Goal: Information Seeking & Learning: Check status

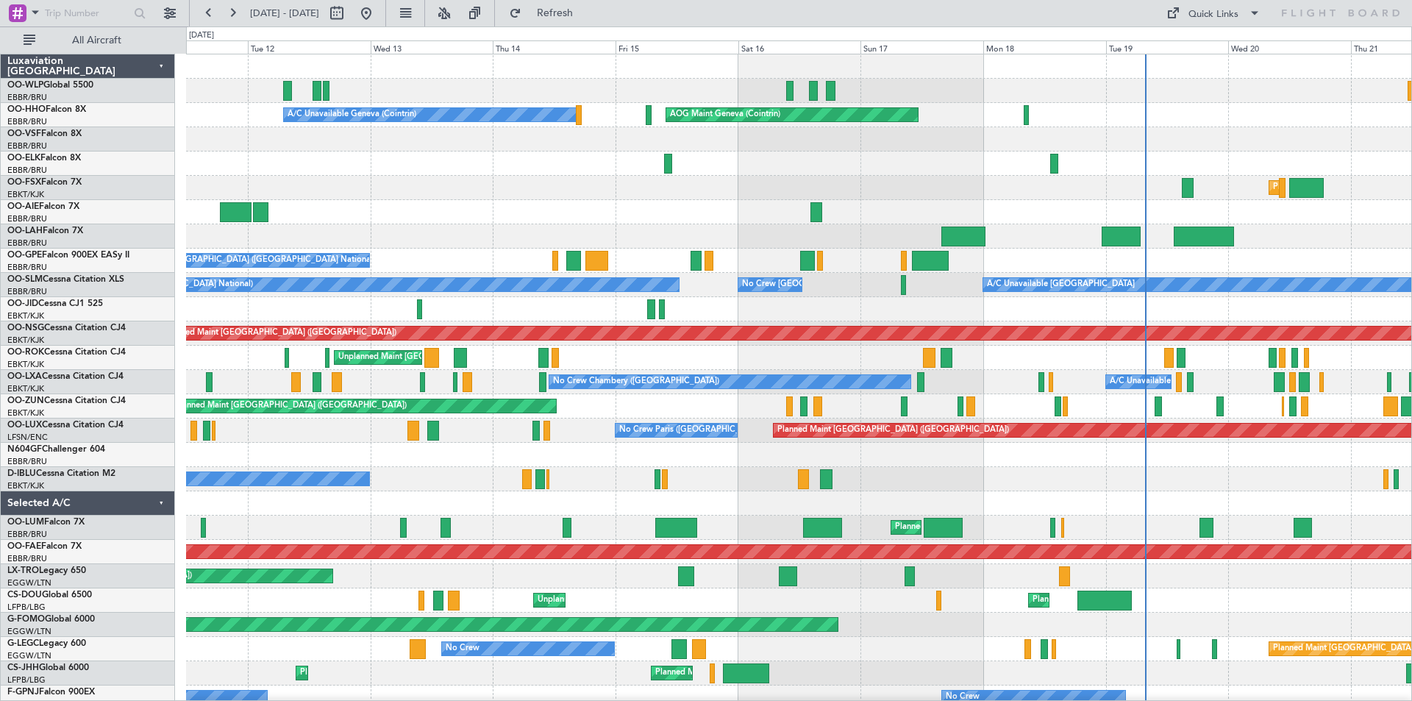
click at [745, 228] on div "Planned Maint Berlin (Brandenburg) AOG Maint Geneva (Cointrin) A/C Unavailable …" at bounding box center [798, 418] width 1225 height 728
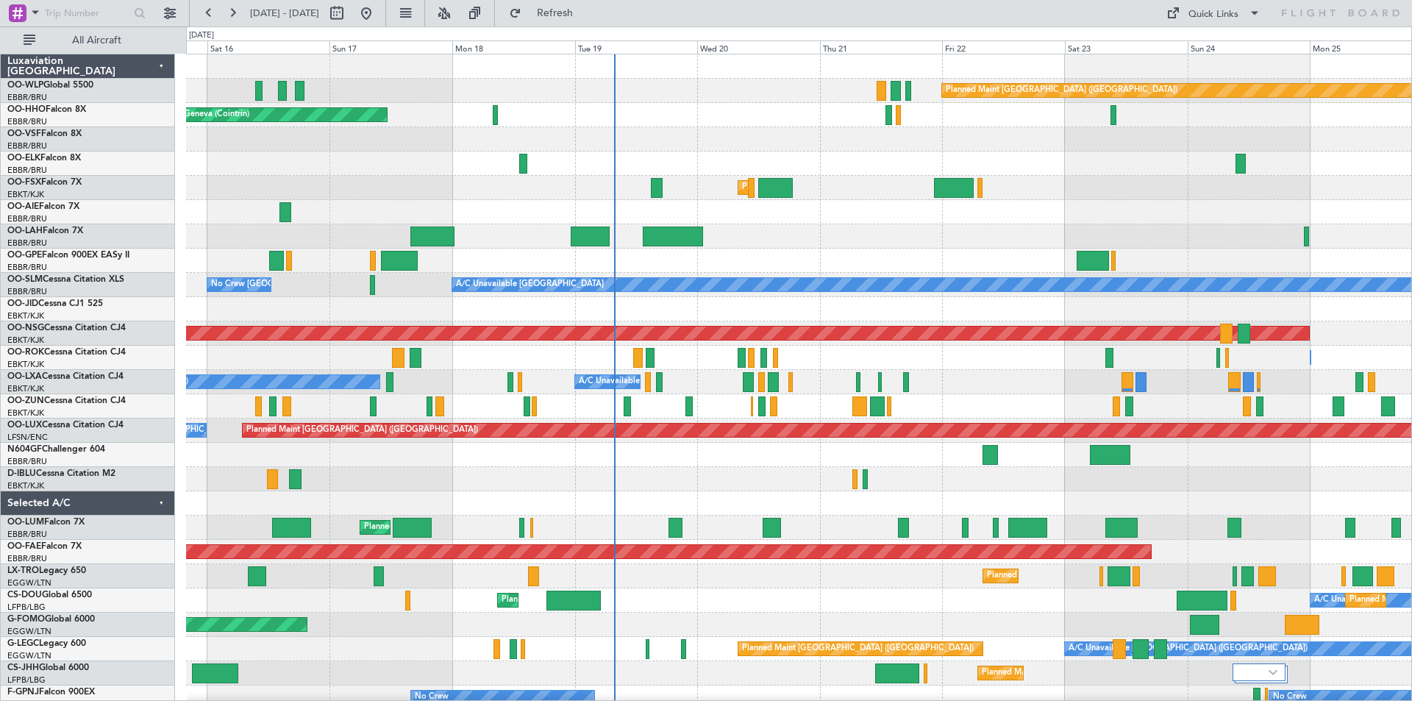
click at [54, 446] on div "Planned Maint Berlin (Brandenburg) AOG Maint Geneva (Cointrin) A/C Unavailable …" at bounding box center [706, 363] width 1412 height 674
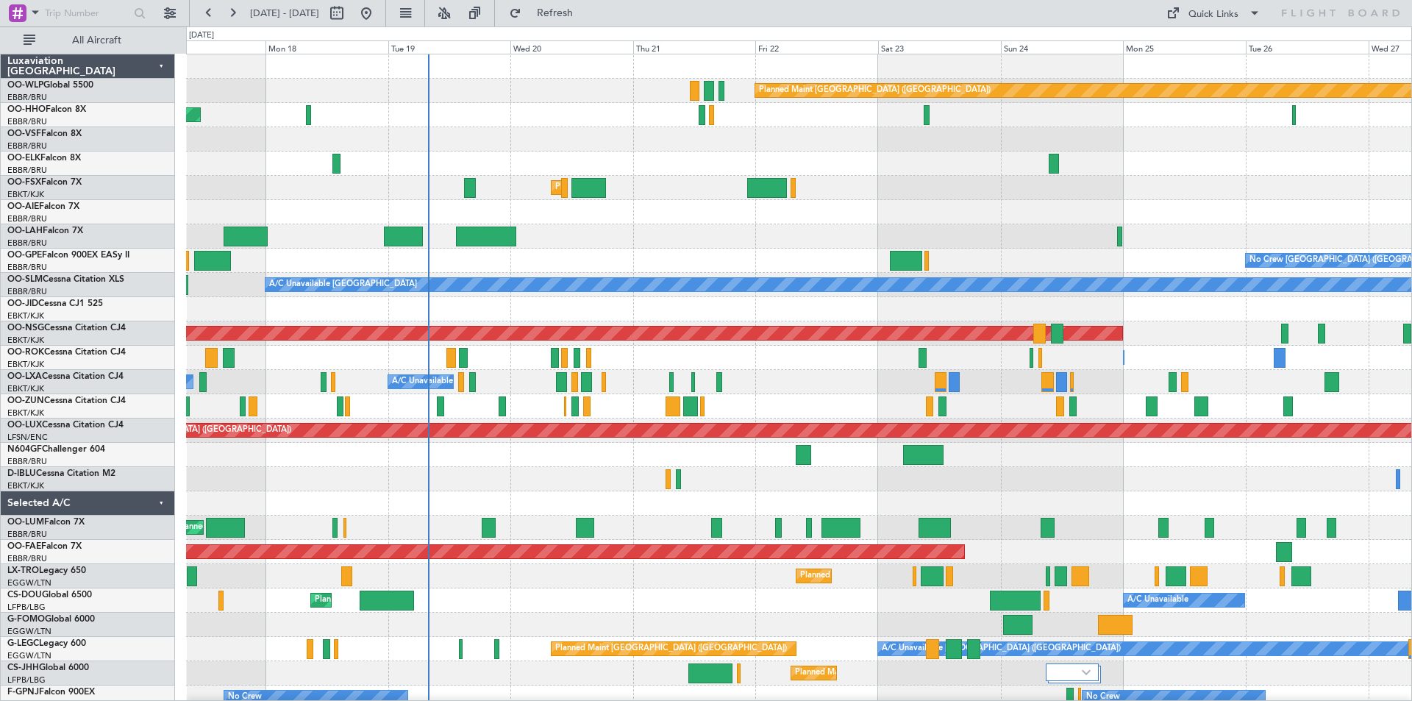
scroll to position [32, 0]
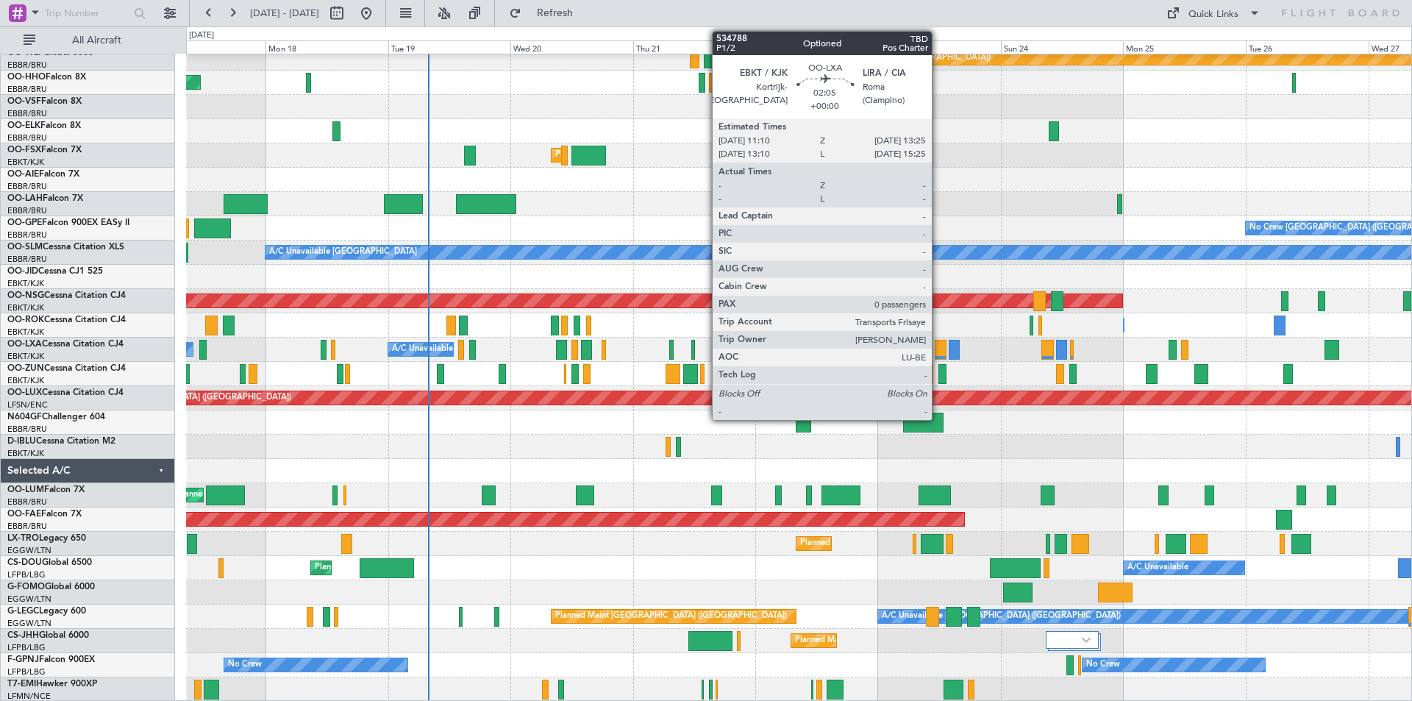
click at [938, 350] on div at bounding box center [941, 350] width 12 height 20
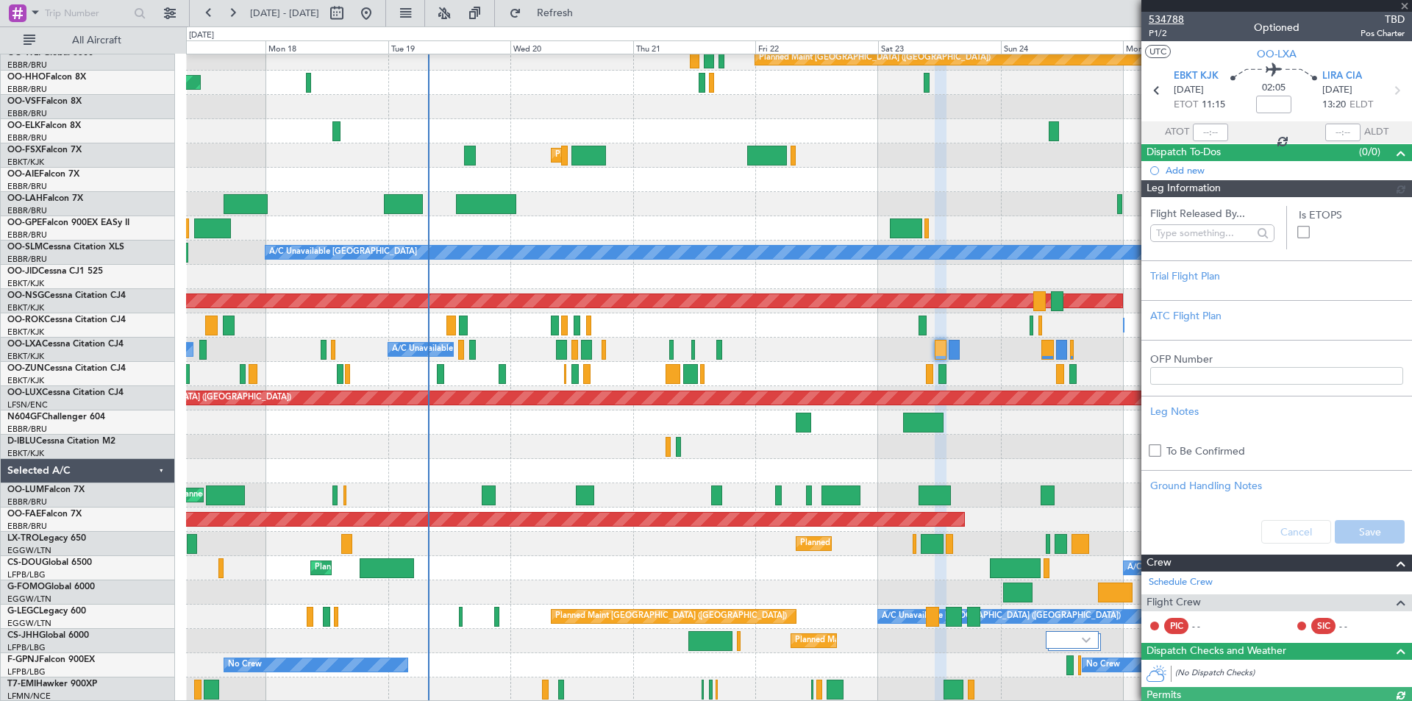
click at [1167, 14] on span "534788" at bounding box center [1166, 19] width 35 height 15
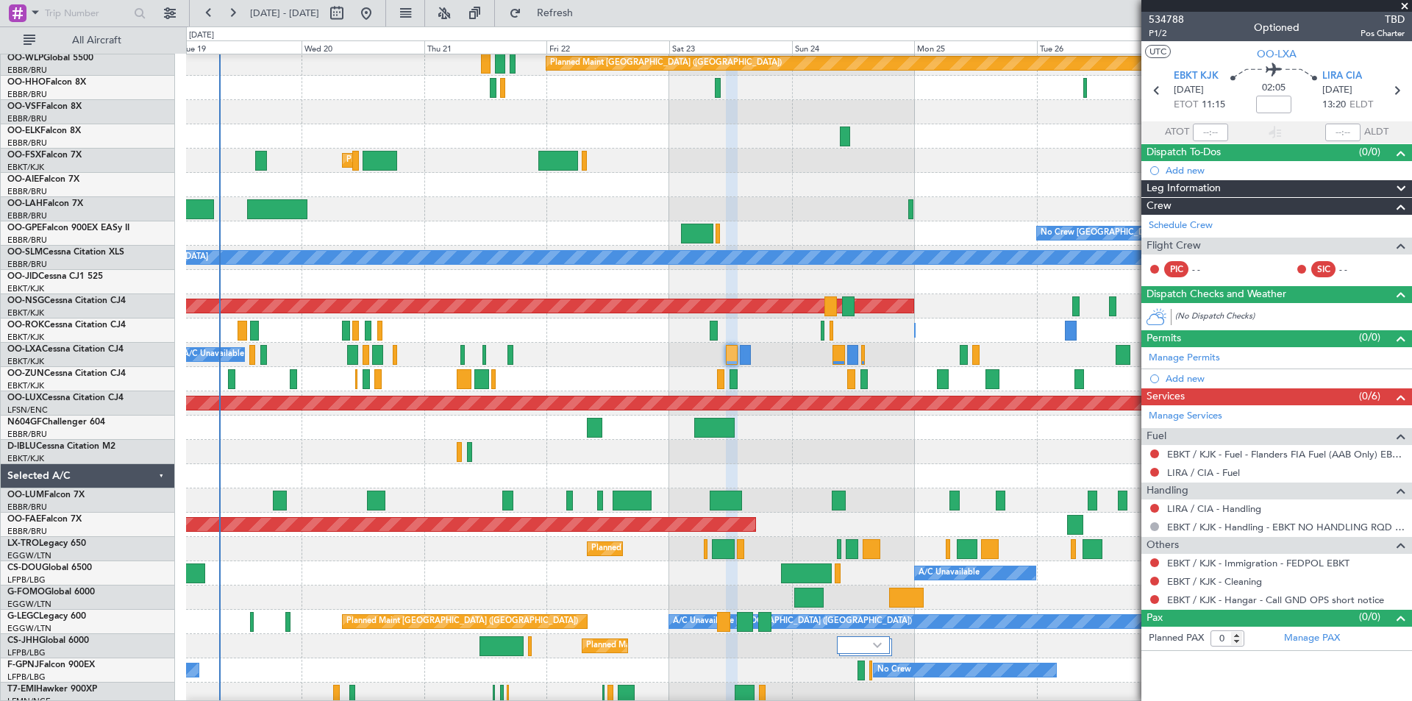
scroll to position [26, 0]
click at [794, 360] on div "A/C Unavailable Brussels (Brussels National) Planned Maint Brussels (Brussels N…" at bounding box center [798, 355] width 1225 height 24
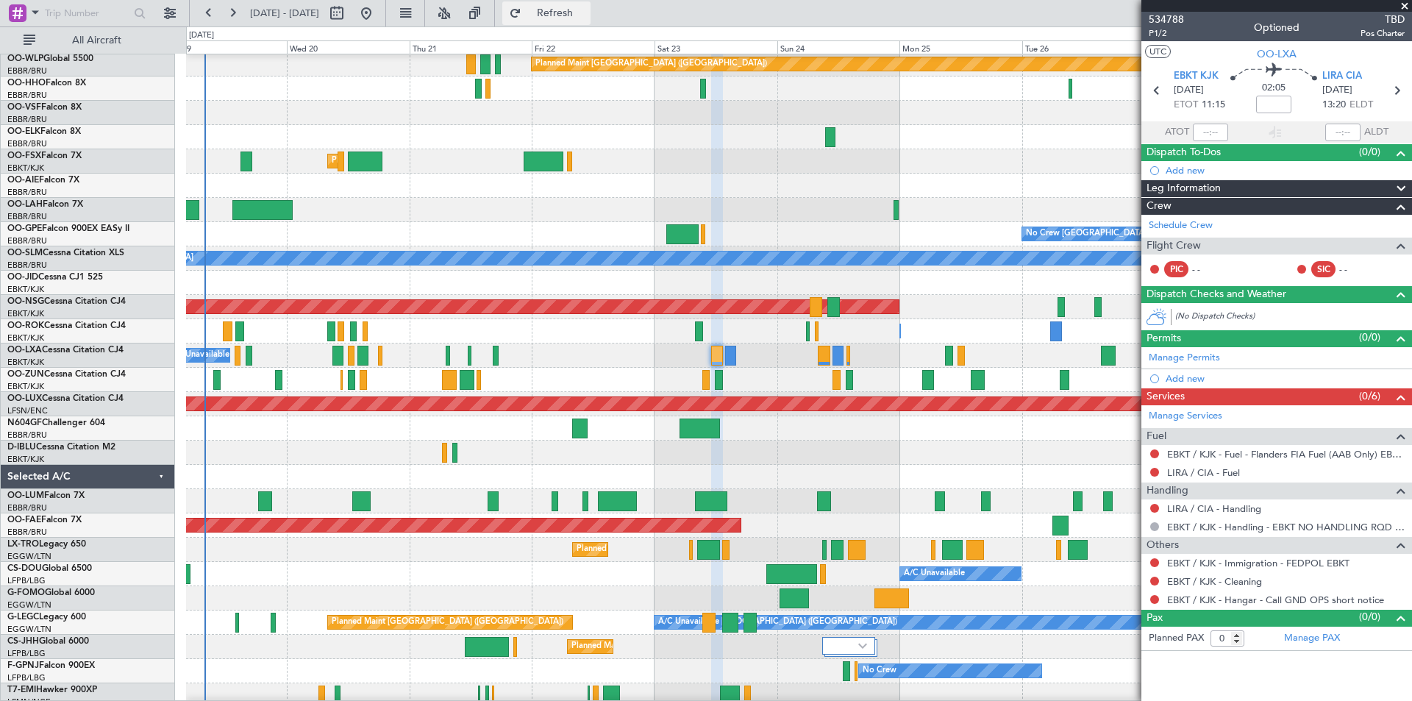
click at [575, 7] on button "Refresh" at bounding box center [546, 13] width 88 height 24
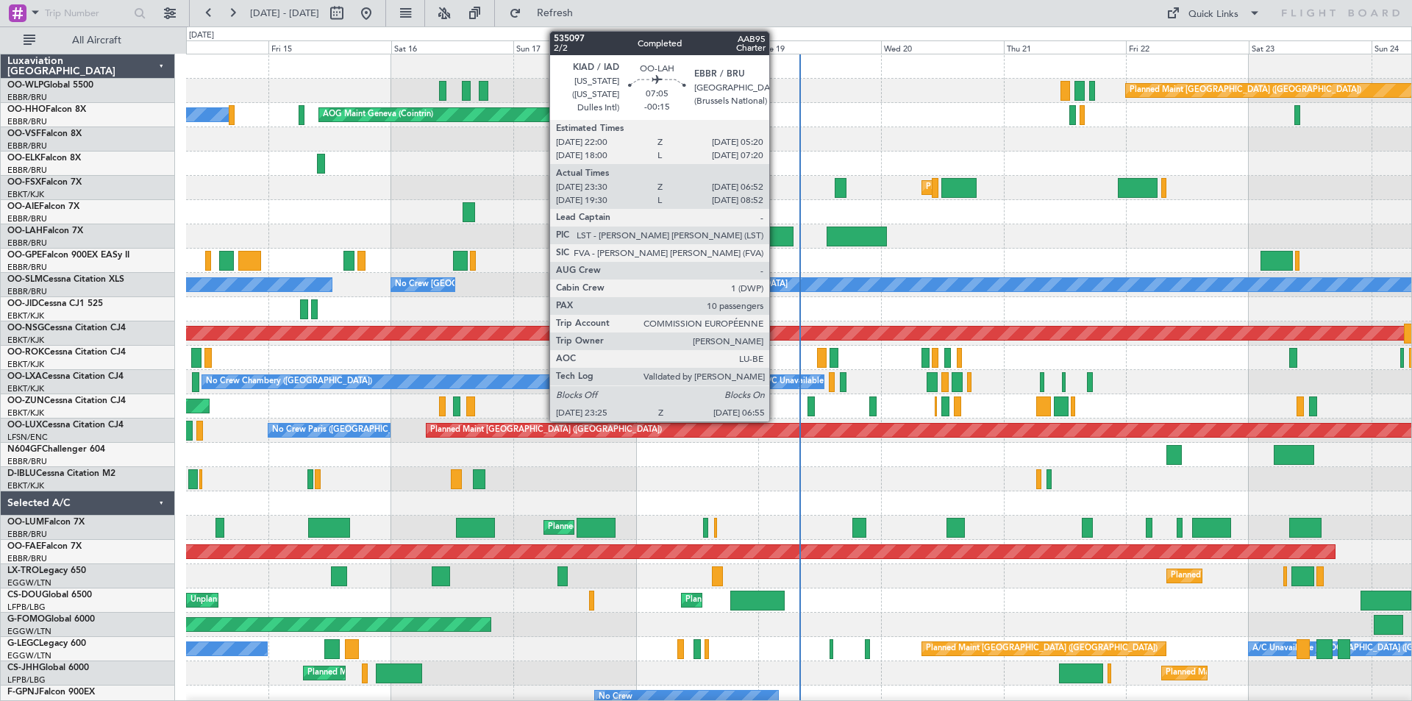
click at [776, 233] on div at bounding box center [773, 236] width 39 height 20
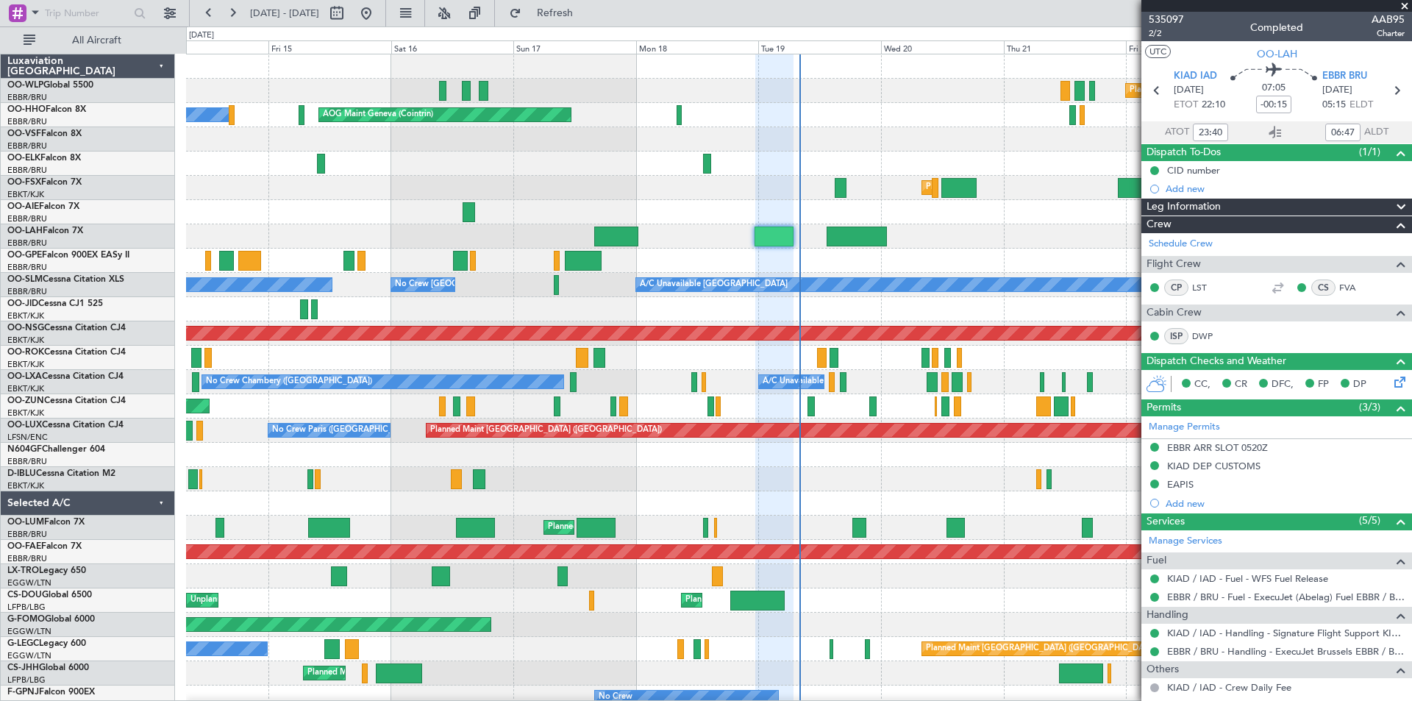
click at [1408, 4] on span at bounding box center [1404, 6] width 15 height 13
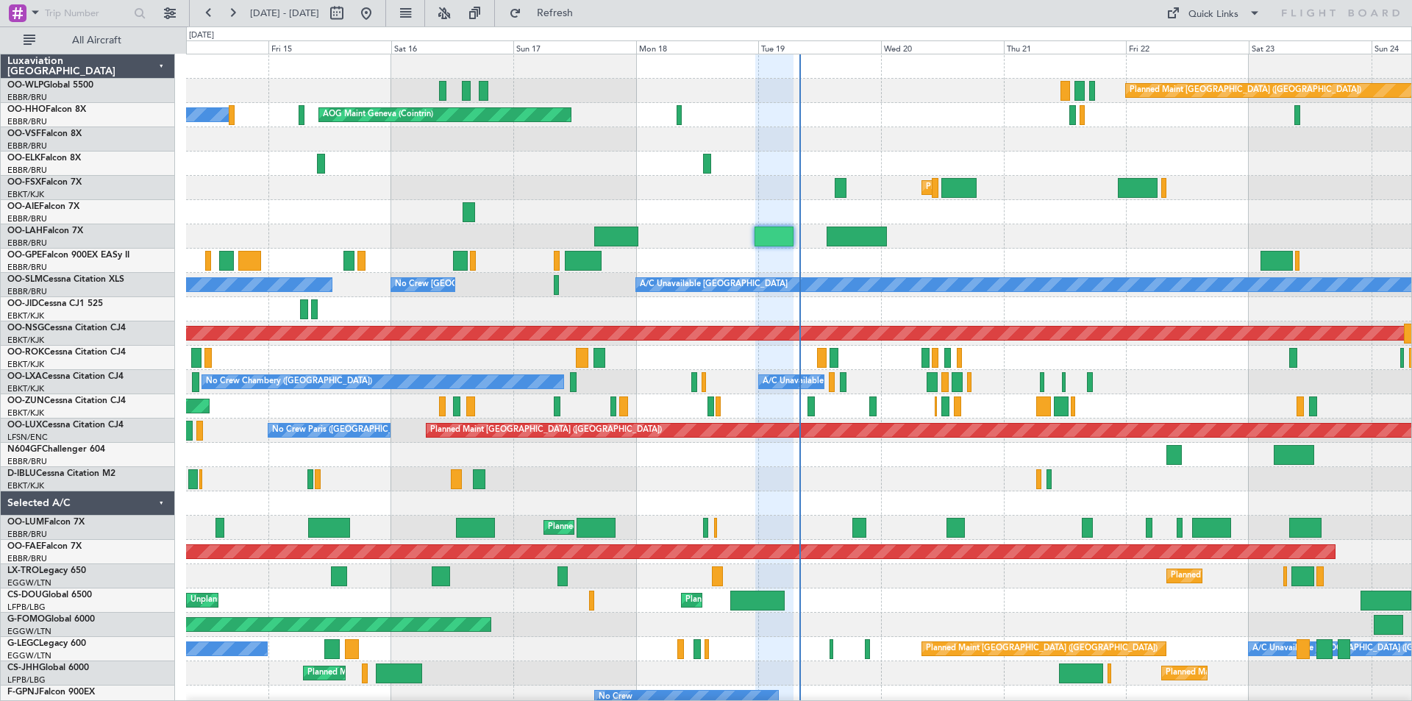
type input "0"
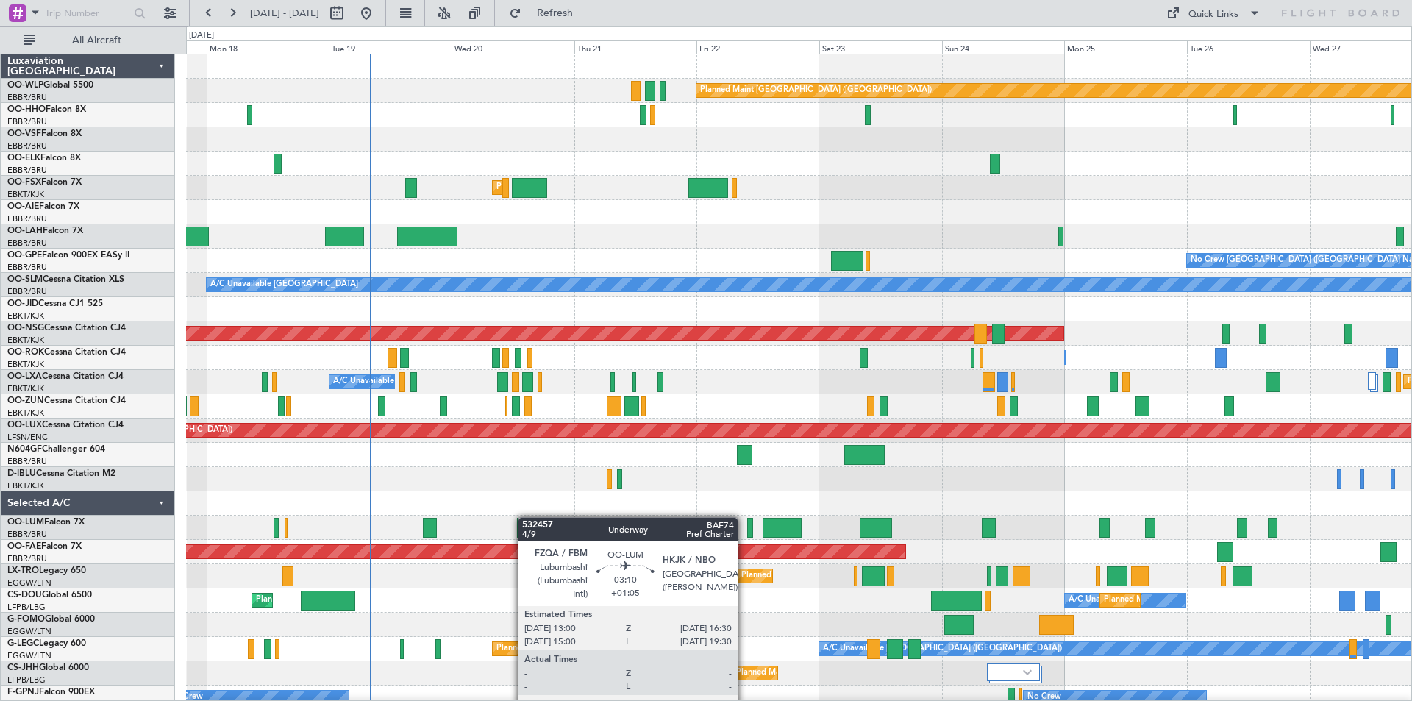
click at [525, 517] on div "Planned Maint Berlin (Brandenburg) AOG Maint Geneva (Cointrin) Planned Maint Ko…" at bounding box center [798, 418] width 1225 height 728
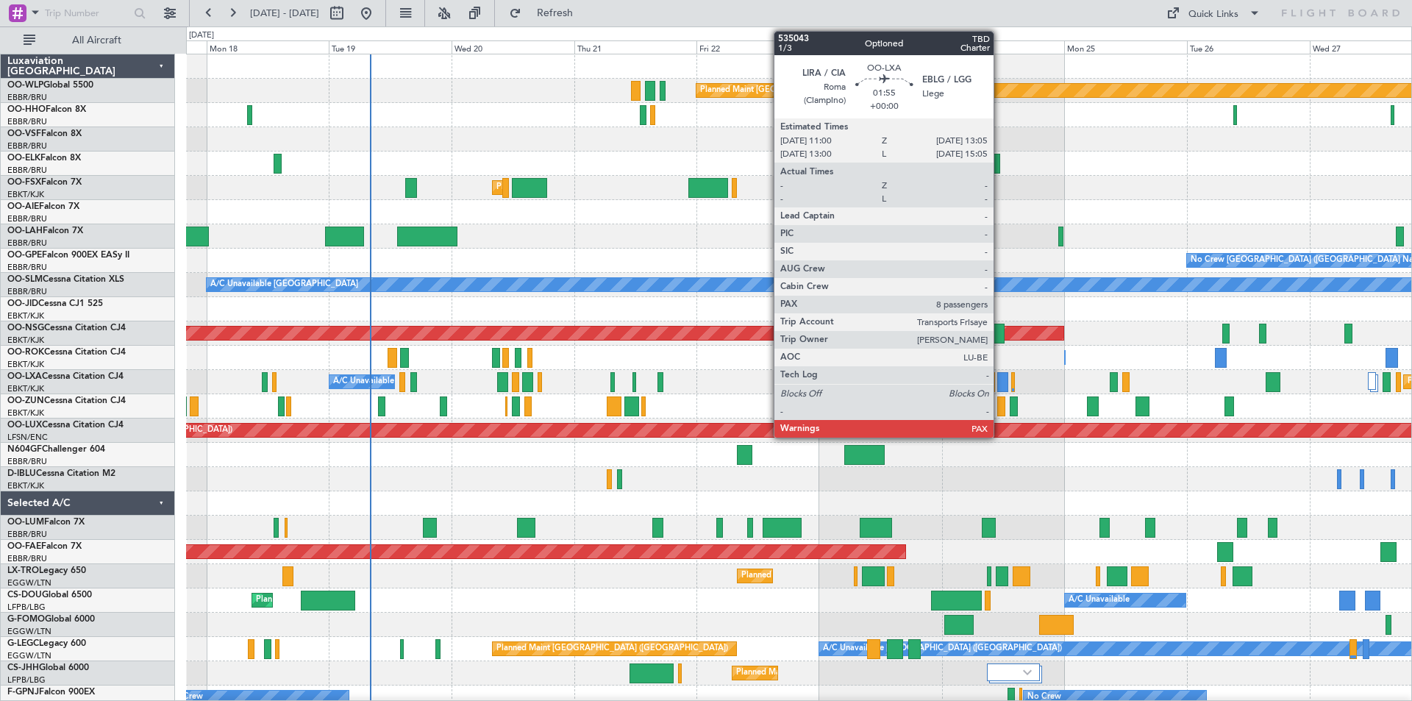
click at [1000, 379] on div at bounding box center [1002, 382] width 11 height 20
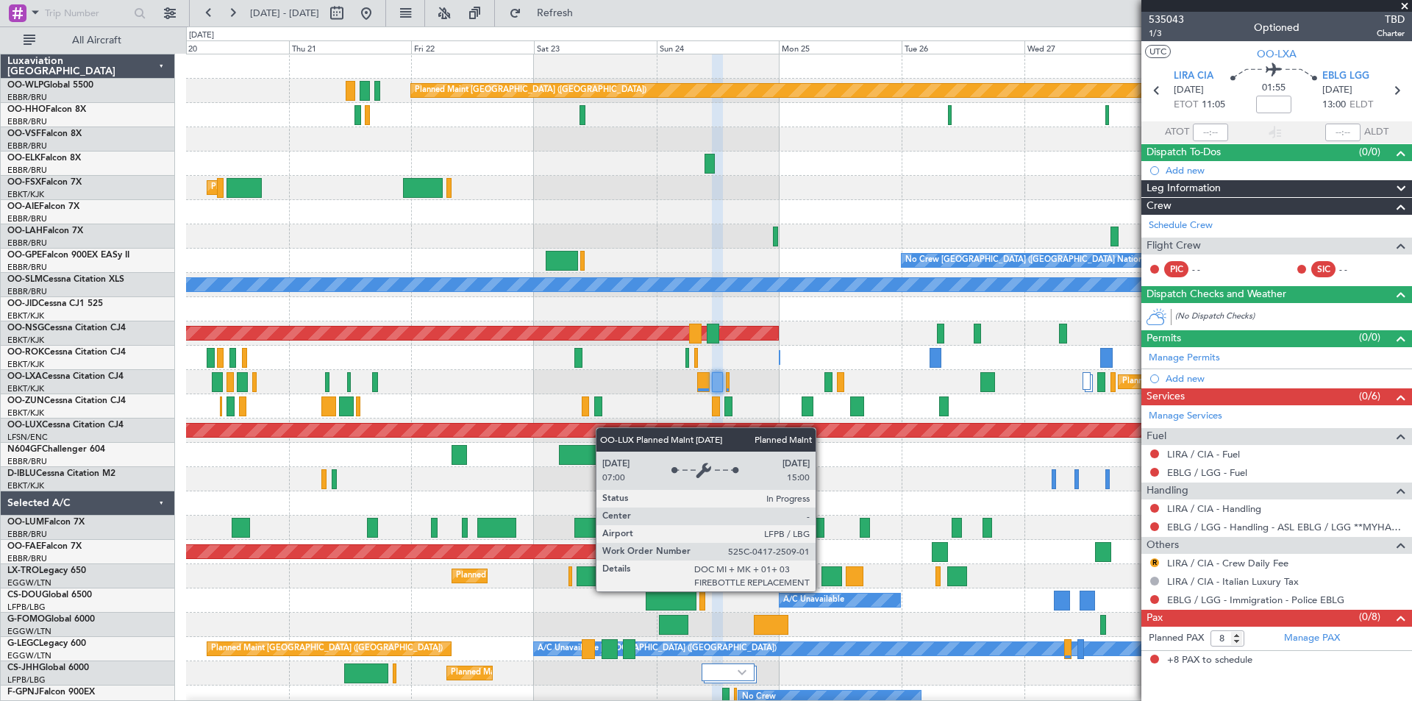
click at [584, 427] on div "Planned Maint Berlin (Brandenburg) Planned Maint Kortrijk-Wevelgem Planned Main…" at bounding box center [798, 393] width 1225 height 679
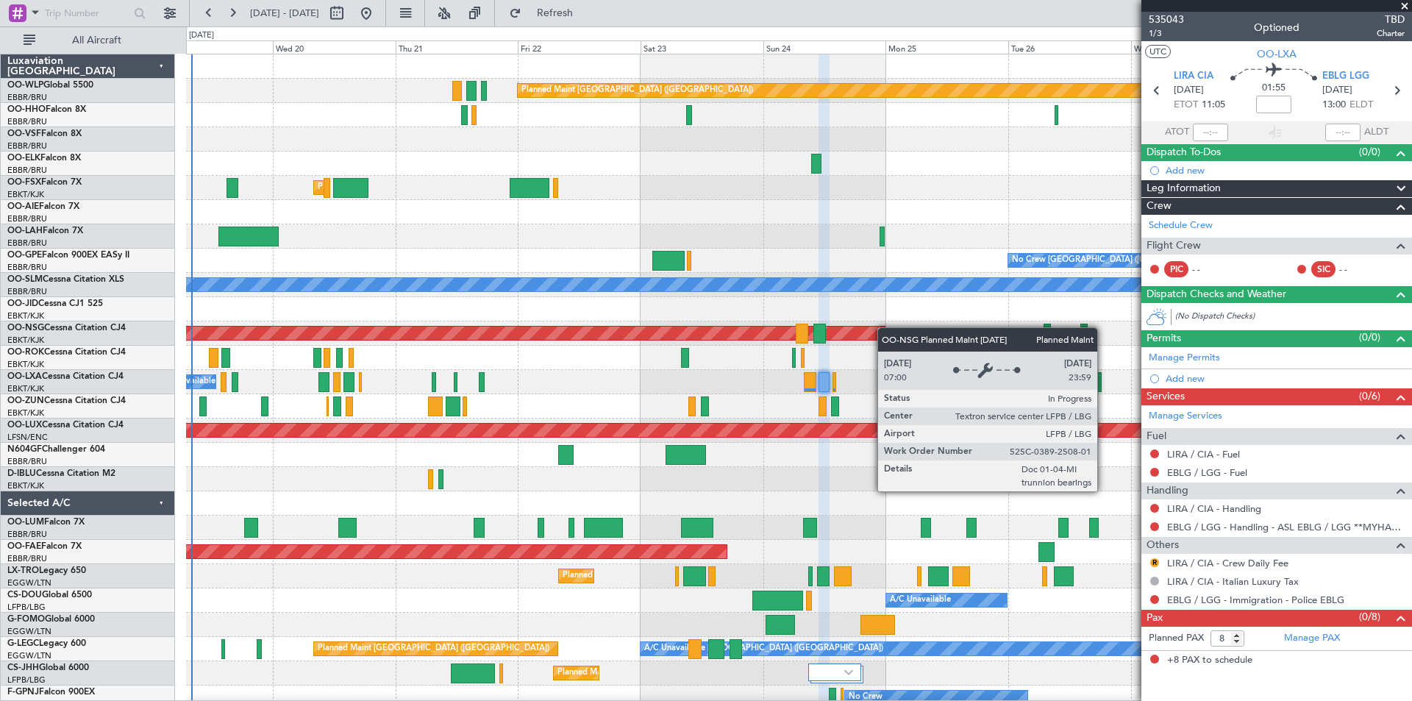
click at [681, 335] on div "Planned Maint Berlin (Brandenburg) AOG Maint Geneva (Cointrin) Planned Maint Ko…" at bounding box center [798, 418] width 1225 height 728
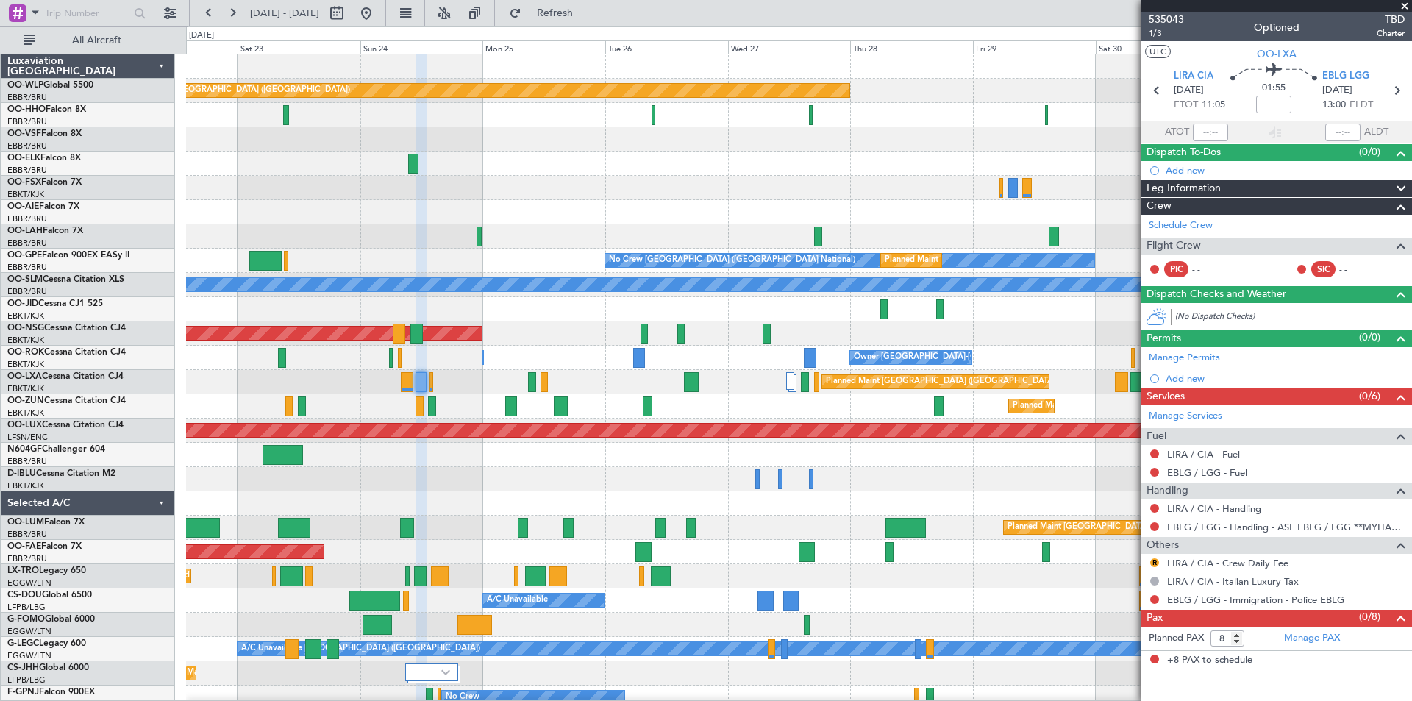
click at [619, 343] on div "Planned Maint [GEOGRAPHIC_DATA] ([GEOGRAPHIC_DATA])" at bounding box center [798, 333] width 1225 height 24
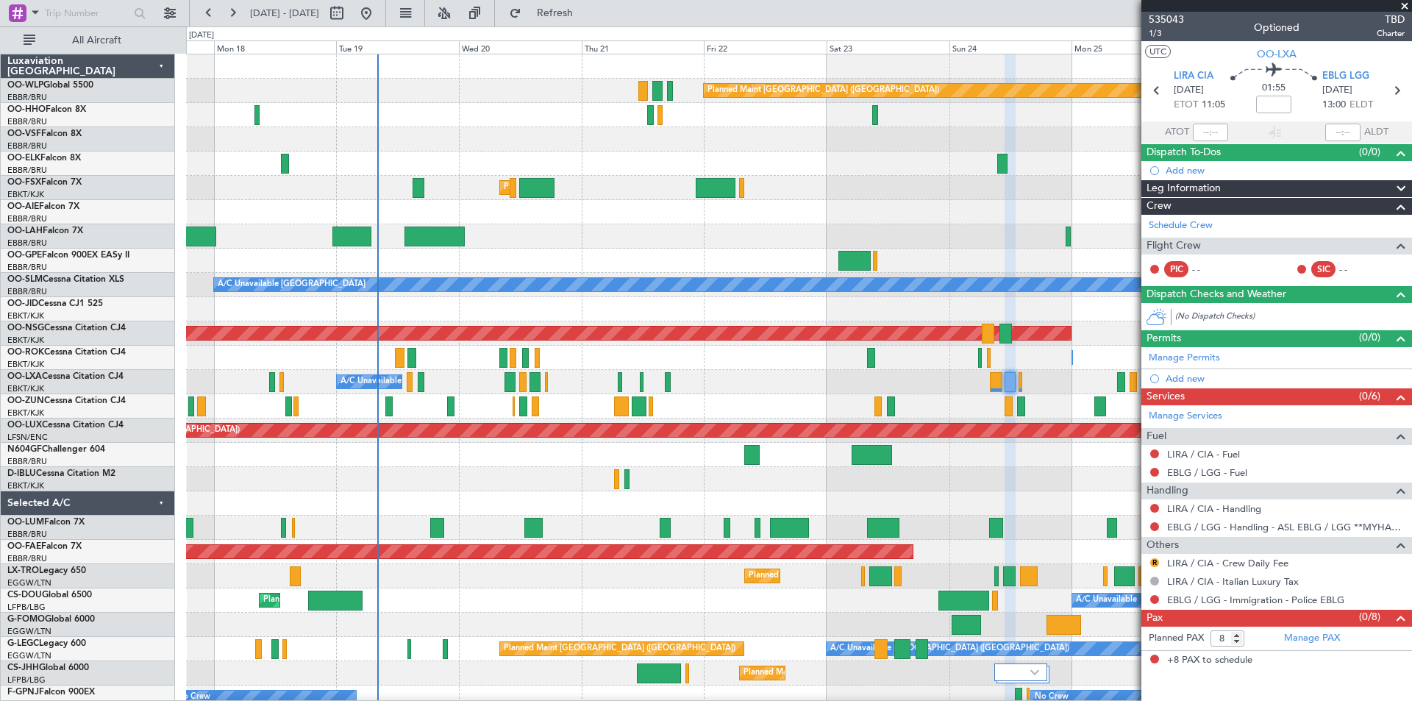
click at [1177, 405] on fb-app "22 Aug 2025 - 01 Sep 2025 Refresh Quick Links All Aircraft Planned Maint Berlin…" at bounding box center [706, 356] width 1412 height 690
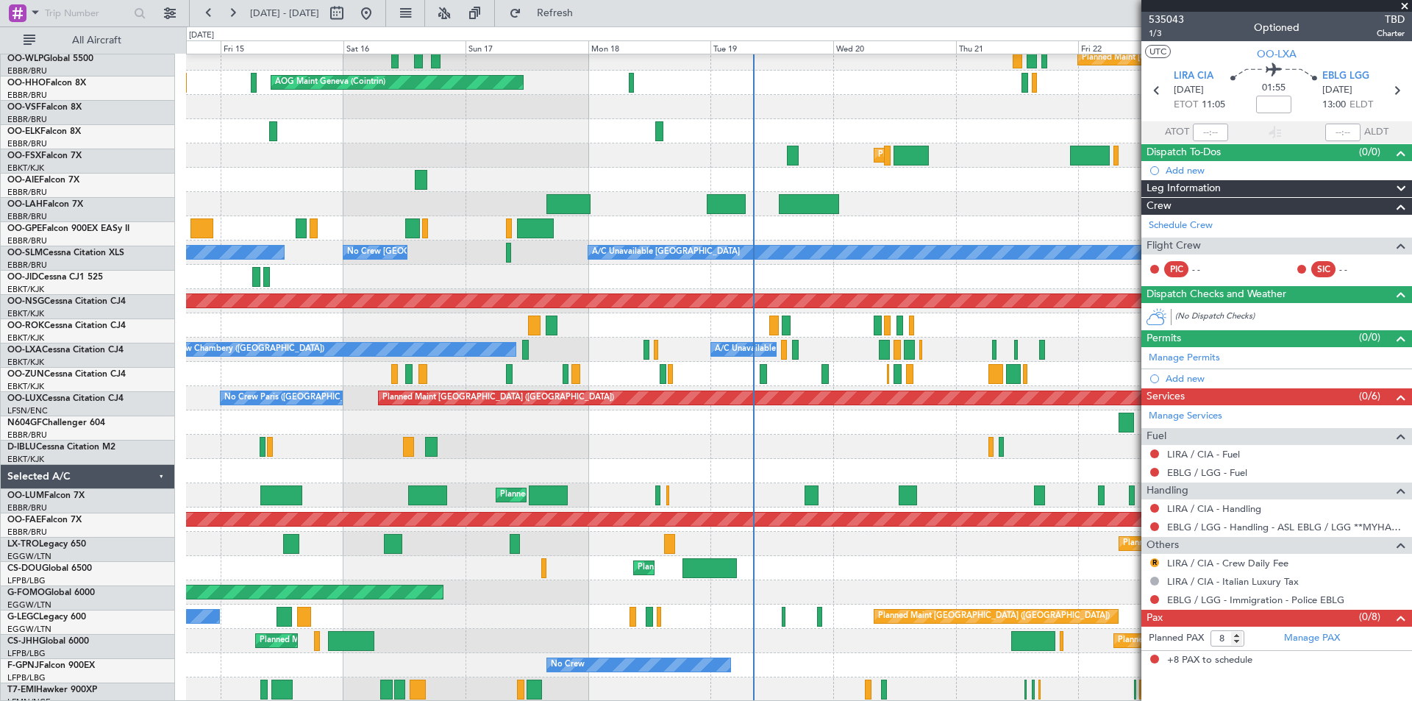
scroll to position [32, 0]
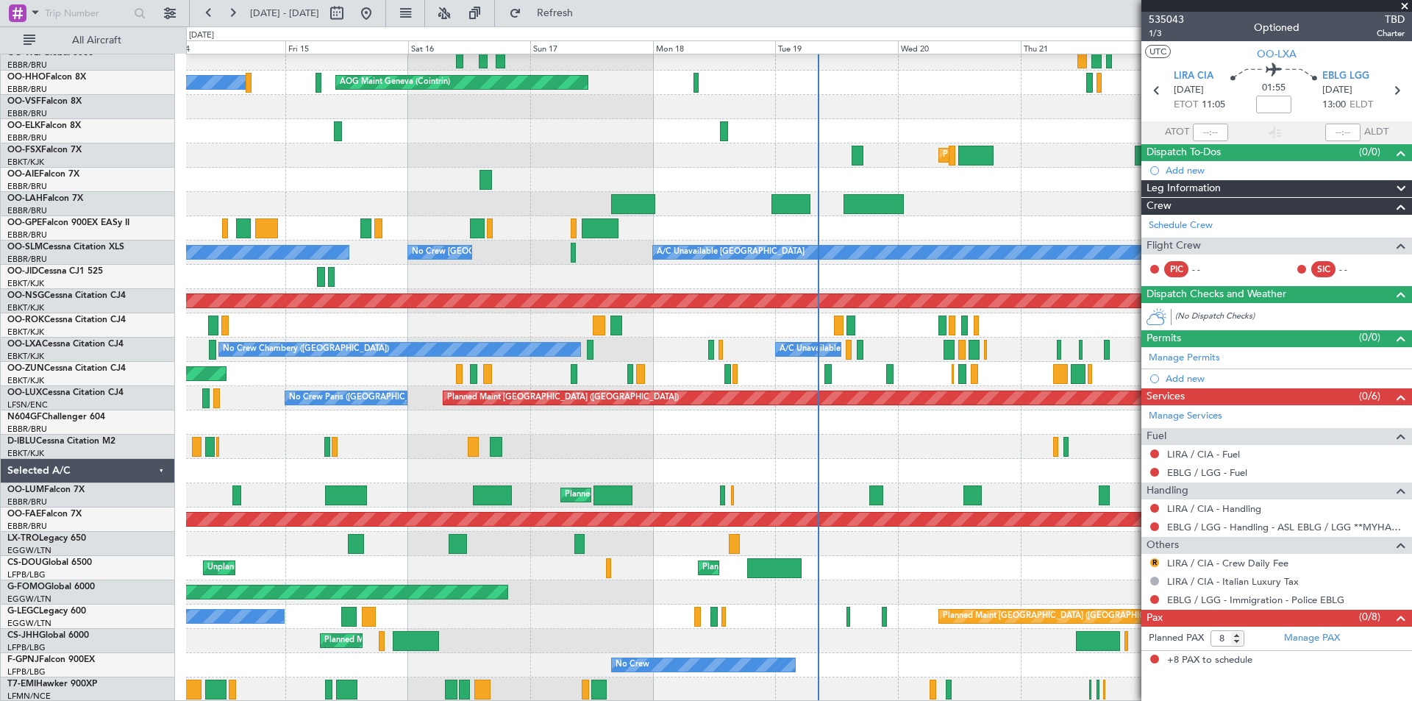
click at [959, 412] on div at bounding box center [798, 422] width 1225 height 24
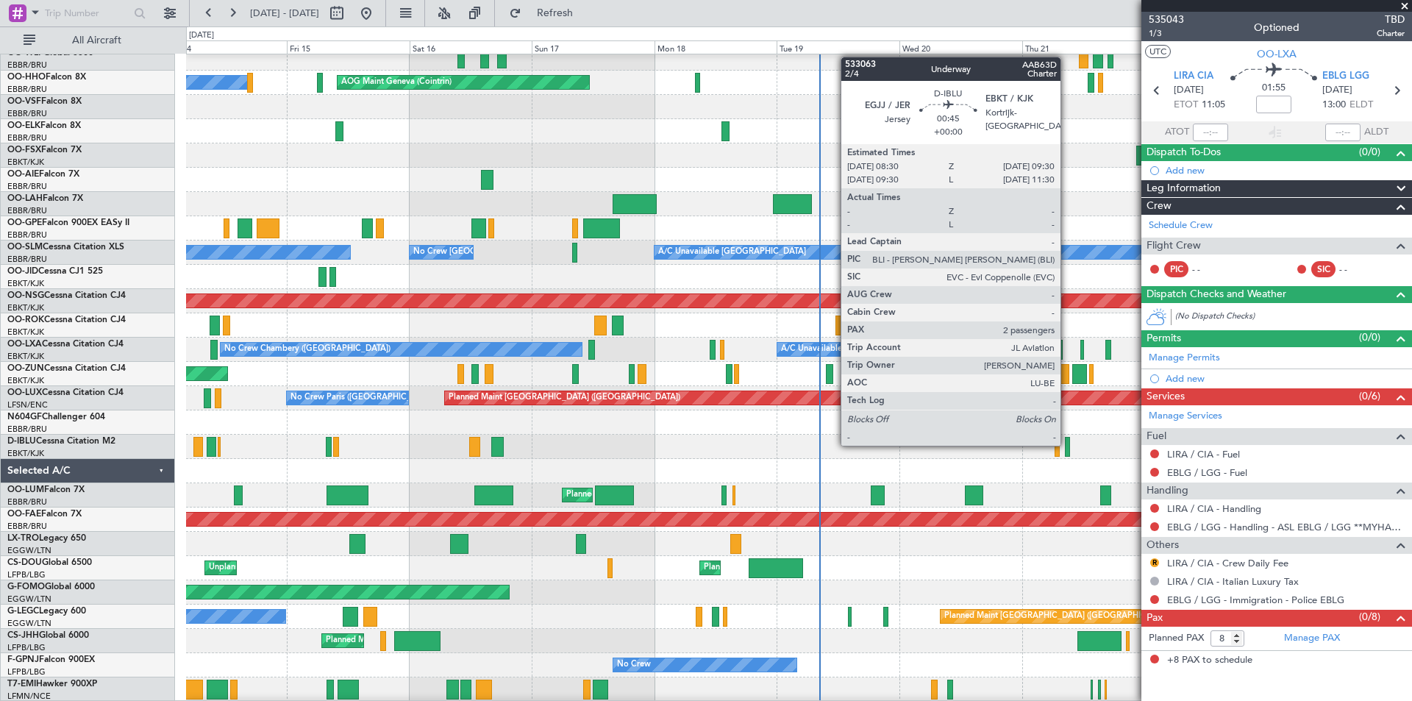
click at [1067, 444] on div at bounding box center [1067, 447] width 5 height 20
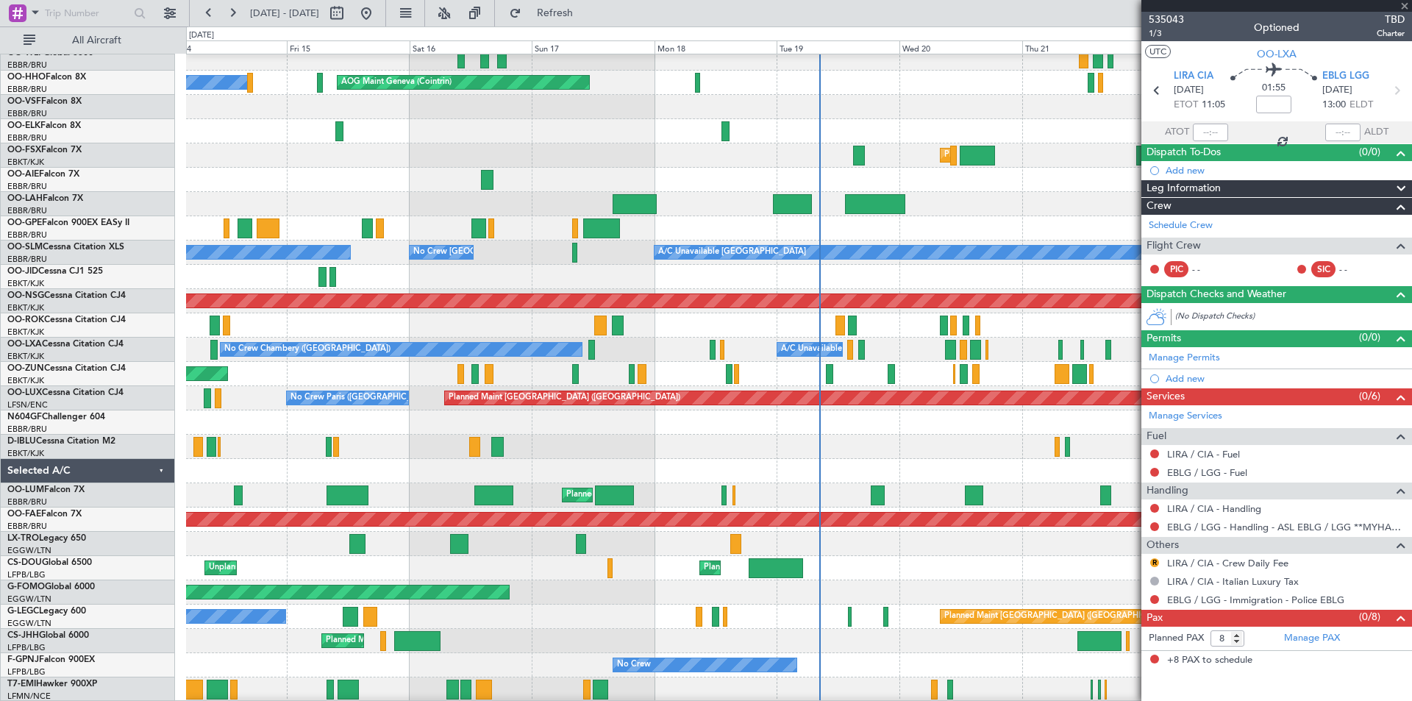
type input "2"
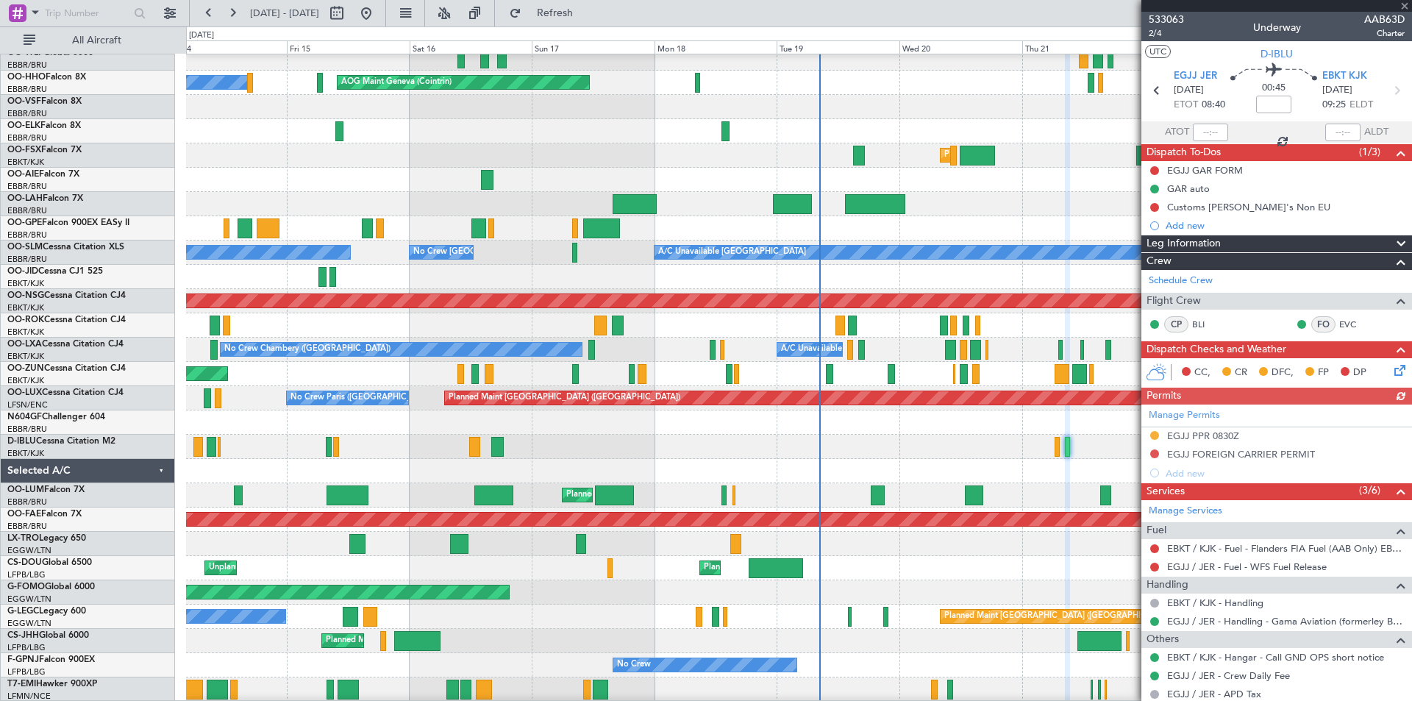
scroll to position [128, 0]
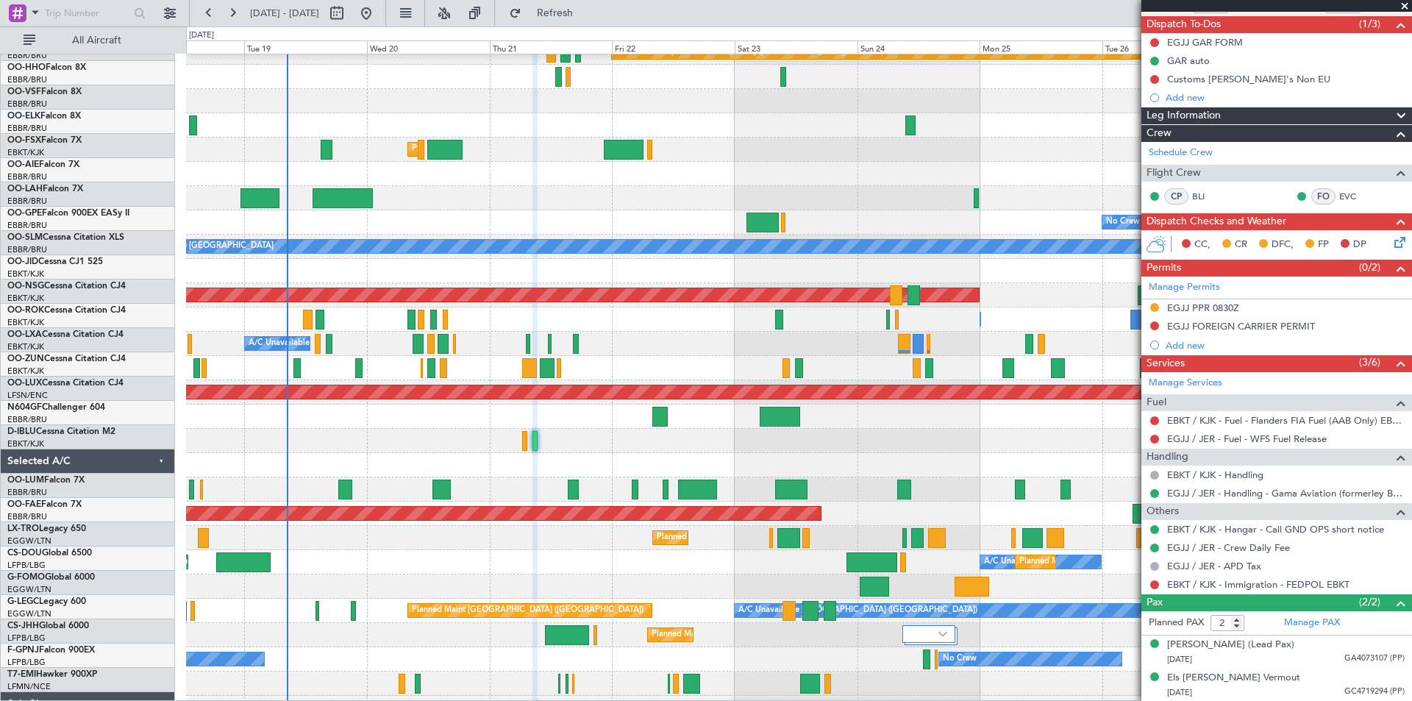
click at [495, 460] on div at bounding box center [798, 465] width 1225 height 24
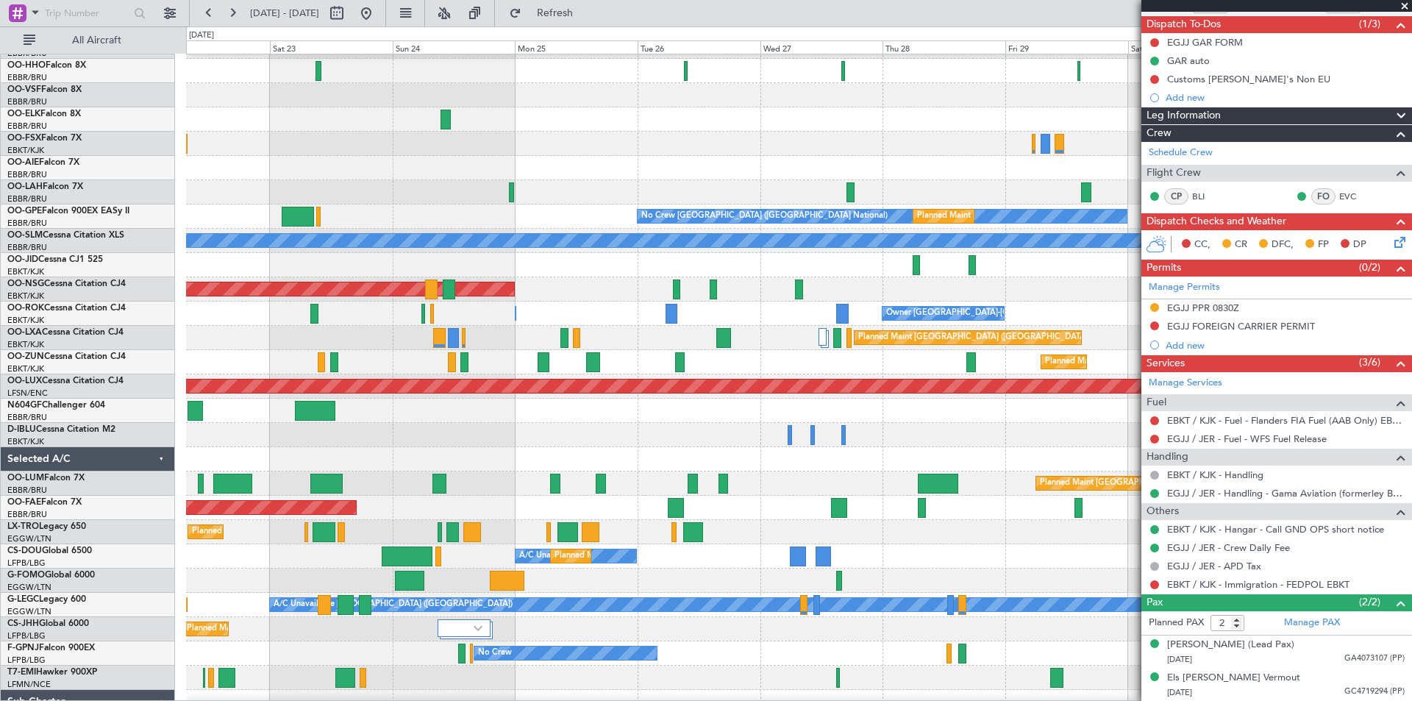
click at [494, 443] on div "No Crew [GEOGRAPHIC_DATA] ([GEOGRAPHIC_DATA] National)" at bounding box center [798, 435] width 1225 height 24
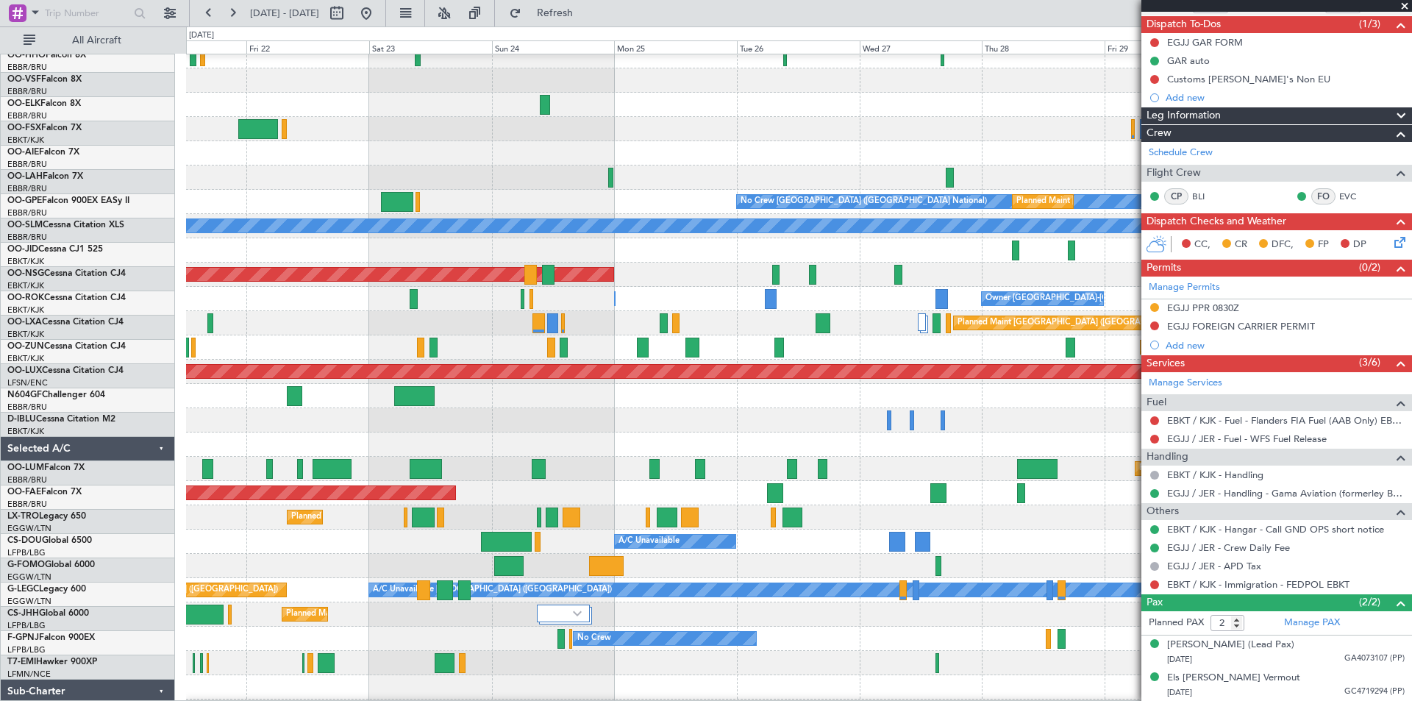
scroll to position [59, 0]
click at [1074, 433] on div at bounding box center [798, 444] width 1225 height 24
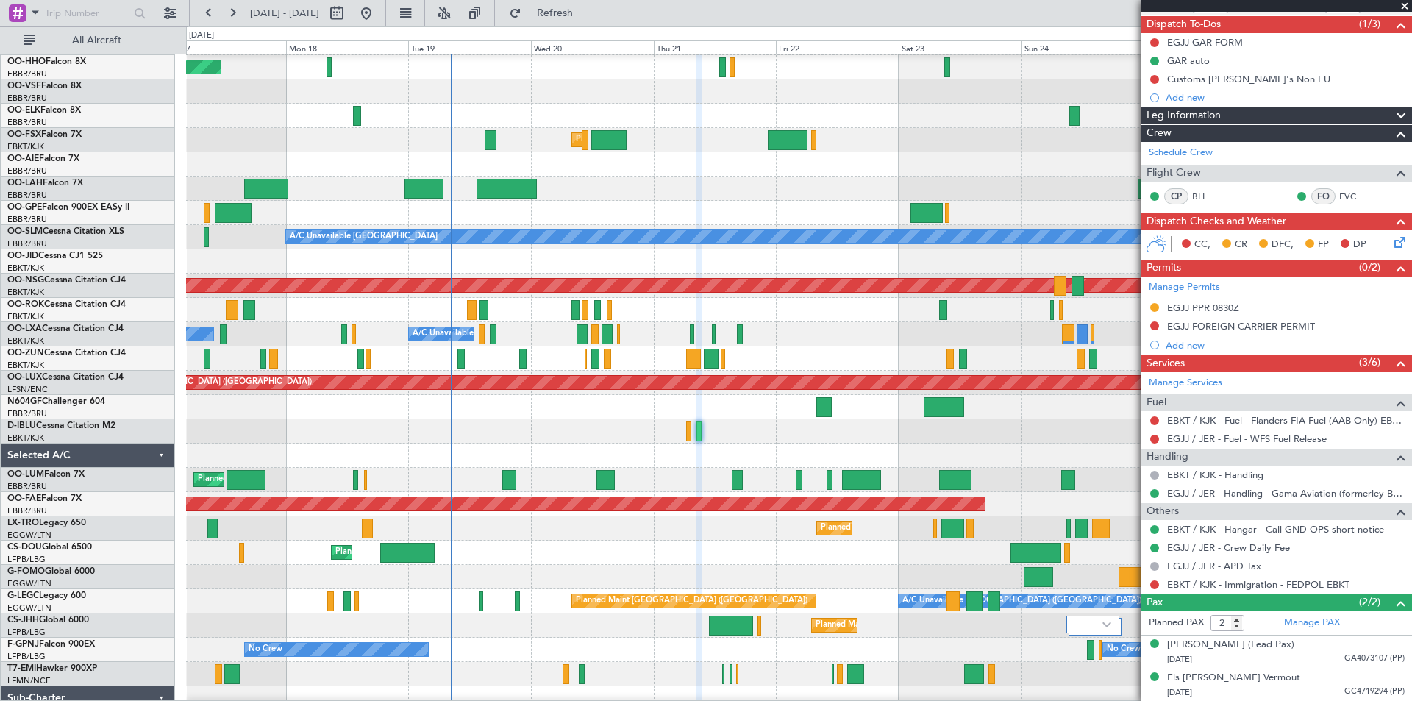
click at [1330, 439] on fb-app "21 Aug 2025 - 31 Aug 2025 Refresh Quick Links All Aircraft Planned Maint Berlin…" at bounding box center [706, 356] width 1412 height 690
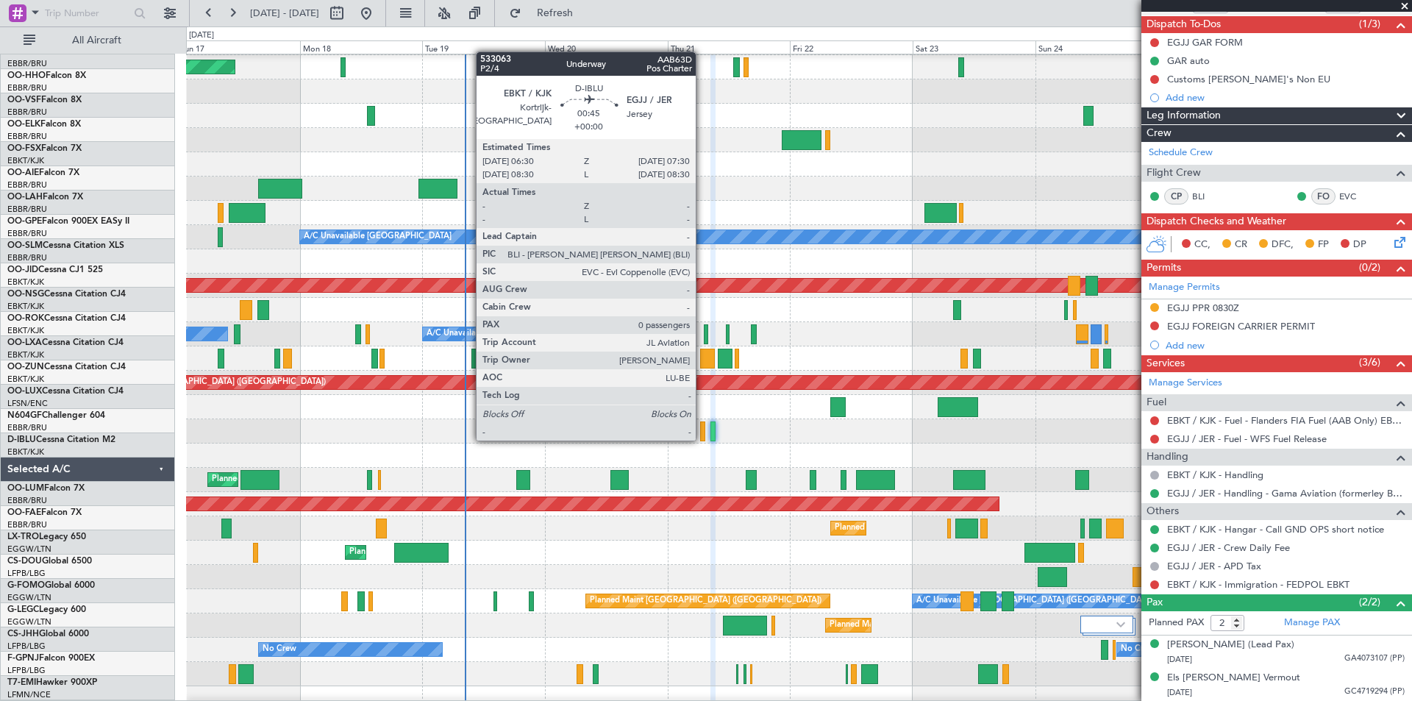
scroll to position [32, 0]
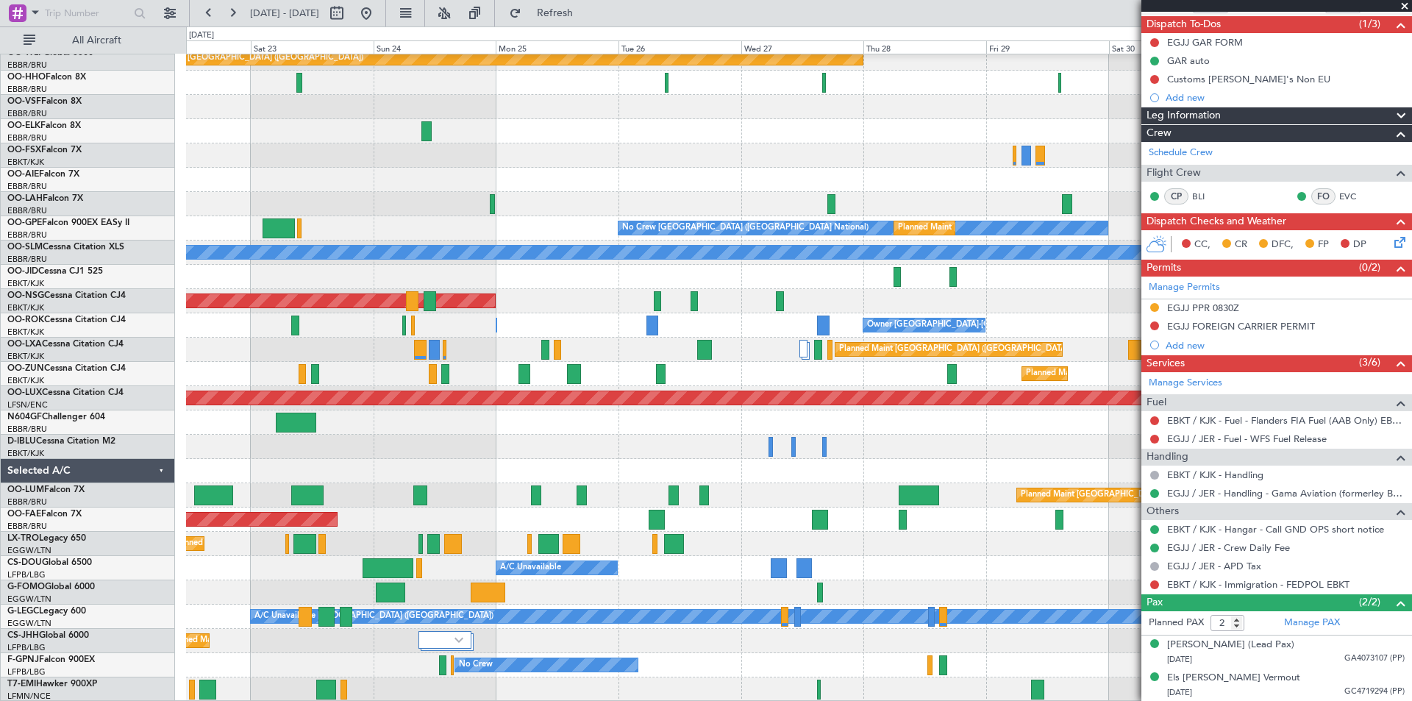
click at [415, 413] on div "Planned Maint Berlin (Brandenburg) Planned Maint Kortrijk-Wevelgem Planned Main…" at bounding box center [798, 361] width 1225 height 679
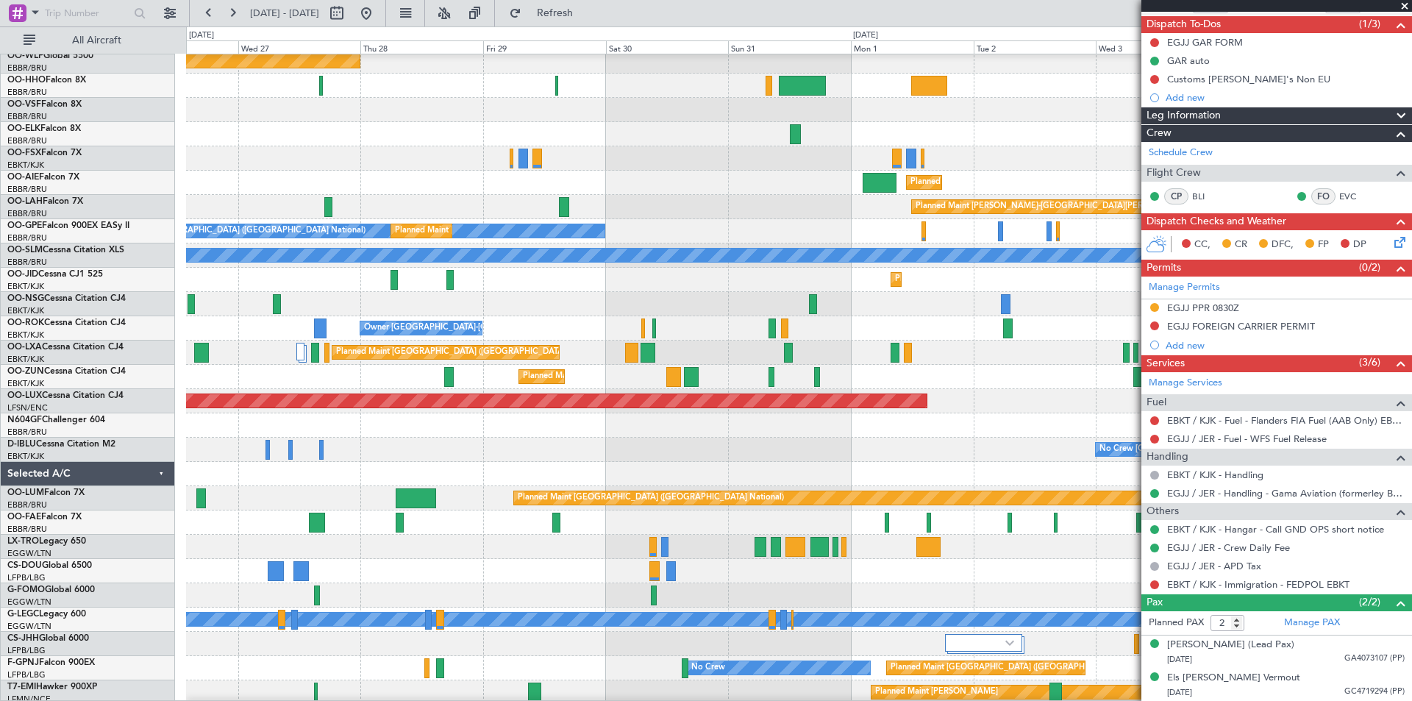
scroll to position [21, 0]
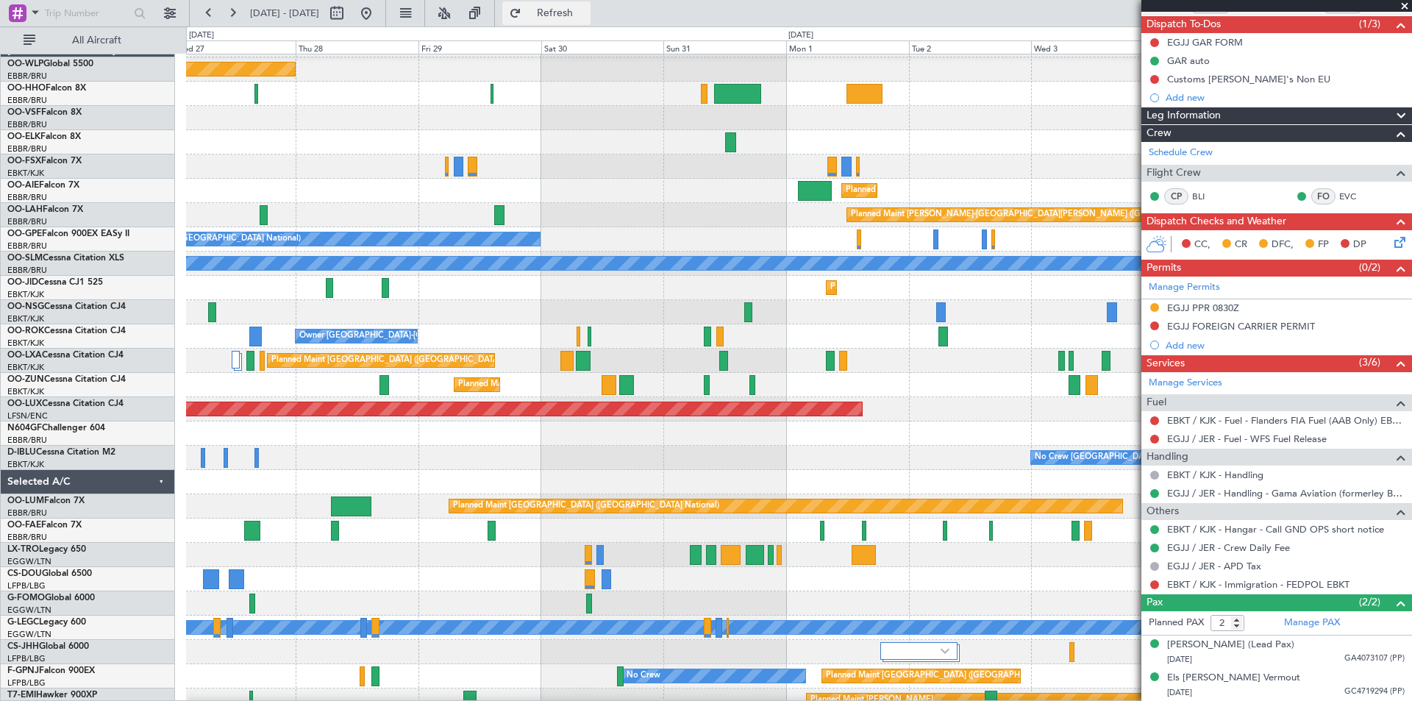
click at [586, 12] on span "Refresh" at bounding box center [555, 13] width 62 height 10
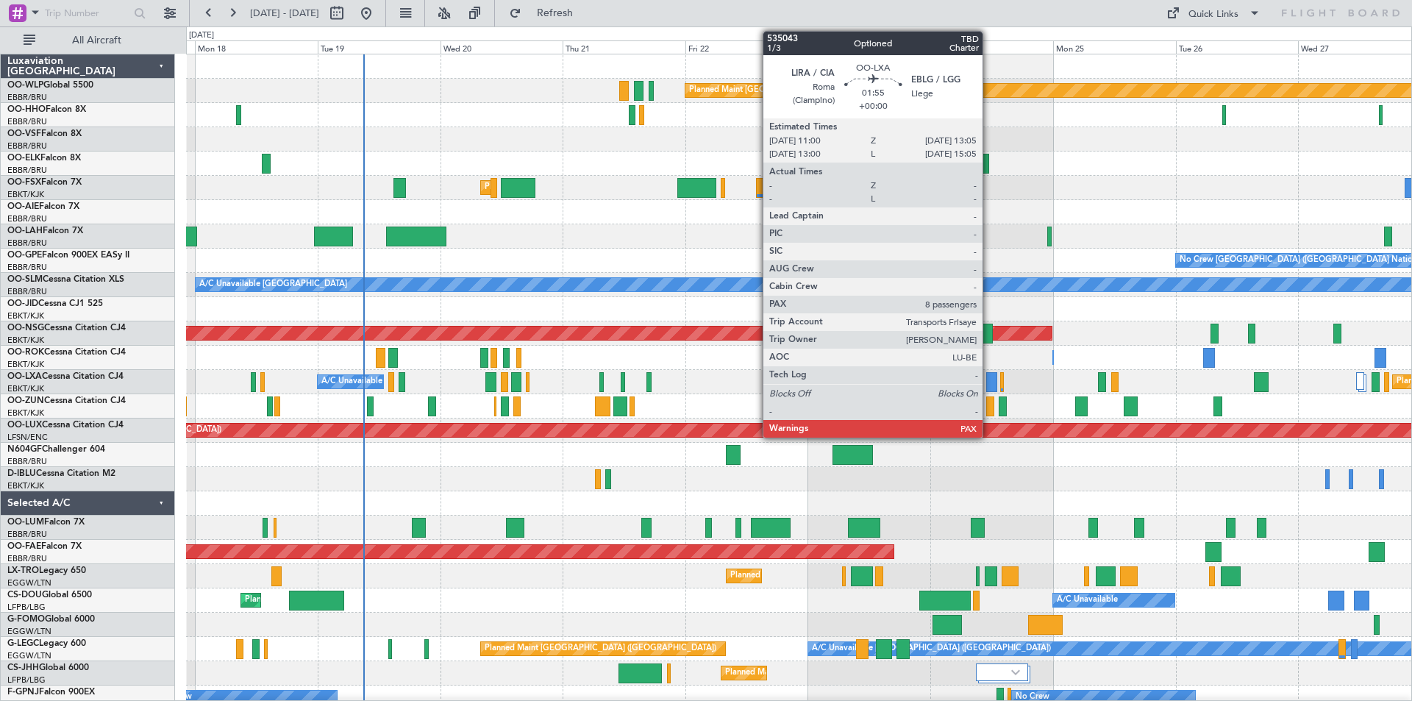
click at [989, 385] on div at bounding box center [991, 382] width 11 height 20
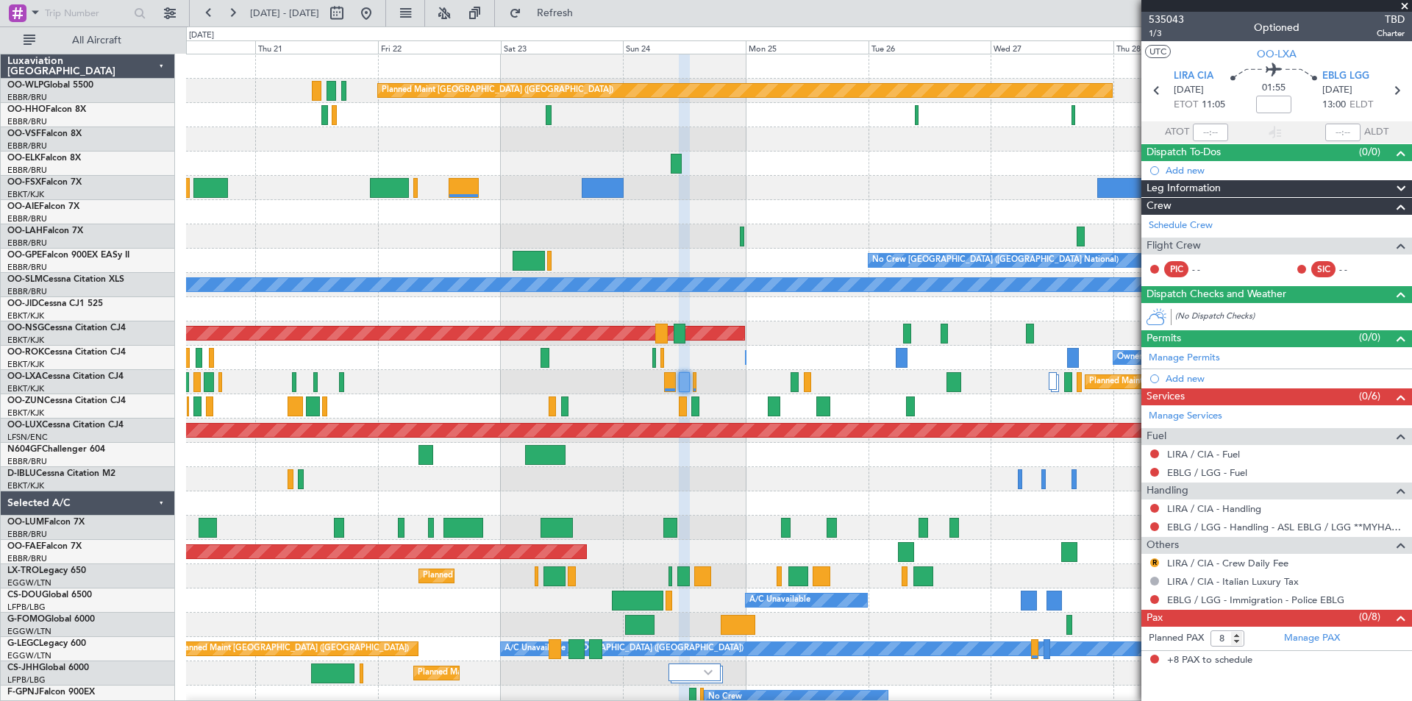
click at [592, 393] on div "Planned Maint [GEOGRAPHIC_DATA] ([GEOGRAPHIC_DATA] National) A/C Unavailable [G…" at bounding box center [798, 382] width 1225 height 24
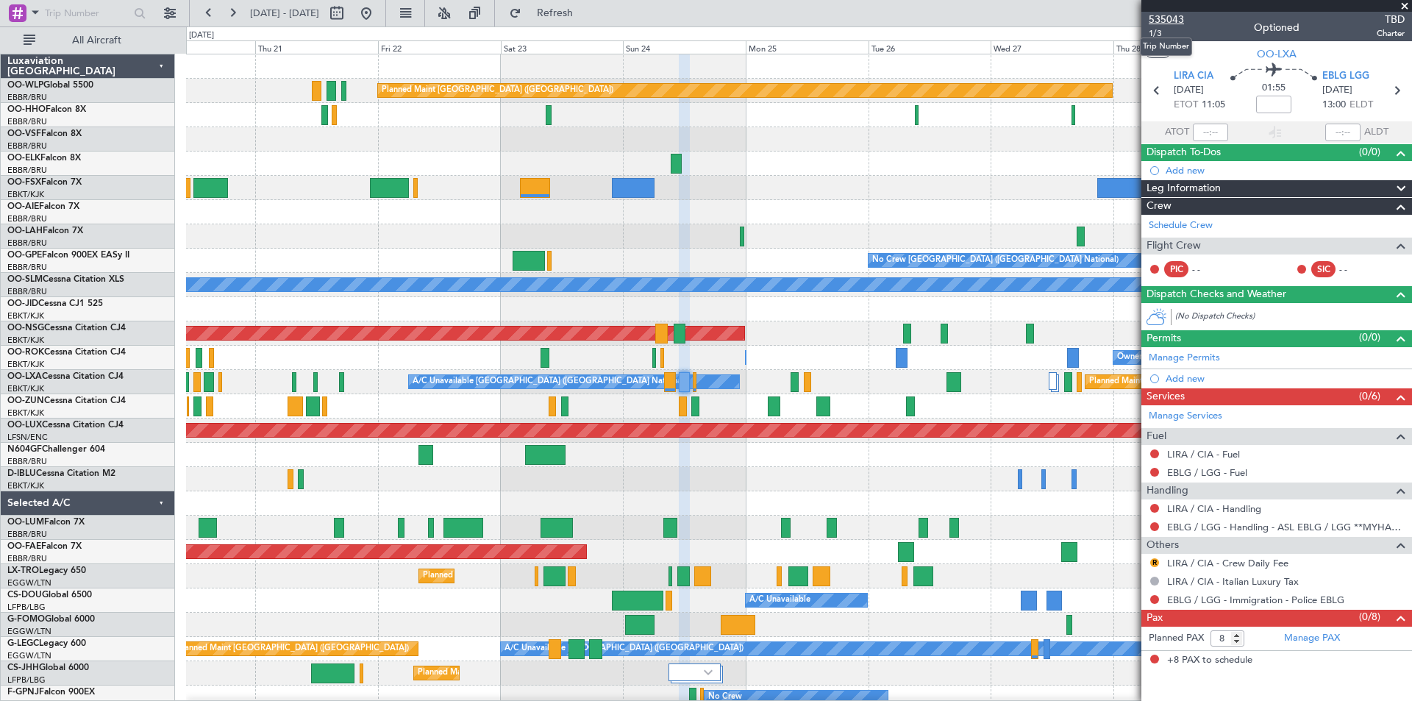
click at [1173, 13] on span "535043" at bounding box center [1166, 19] width 35 height 15
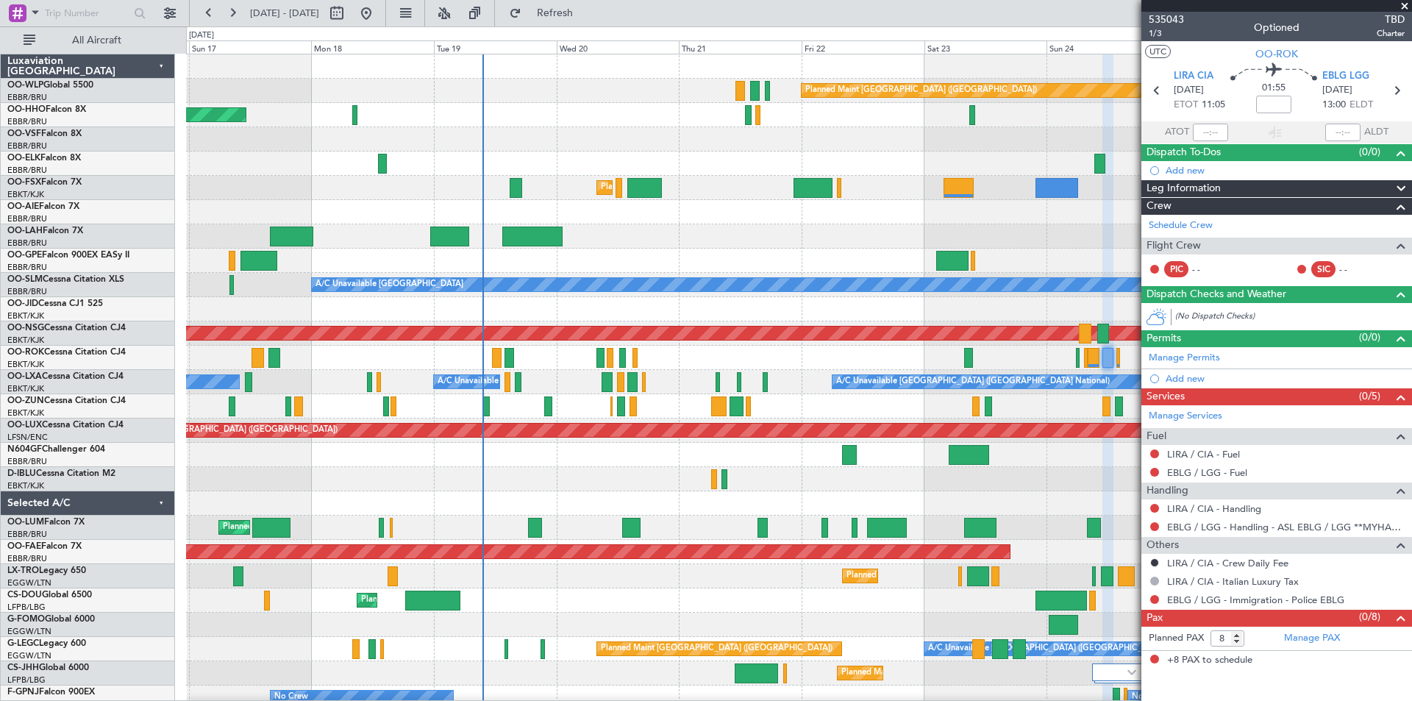
click at [841, 295] on div "Planned Maint Berlin (Brandenburg) AOG Maint Geneva (Cointrin) A/C Unavailable …" at bounding box center [798, 418] width 1225 height 728
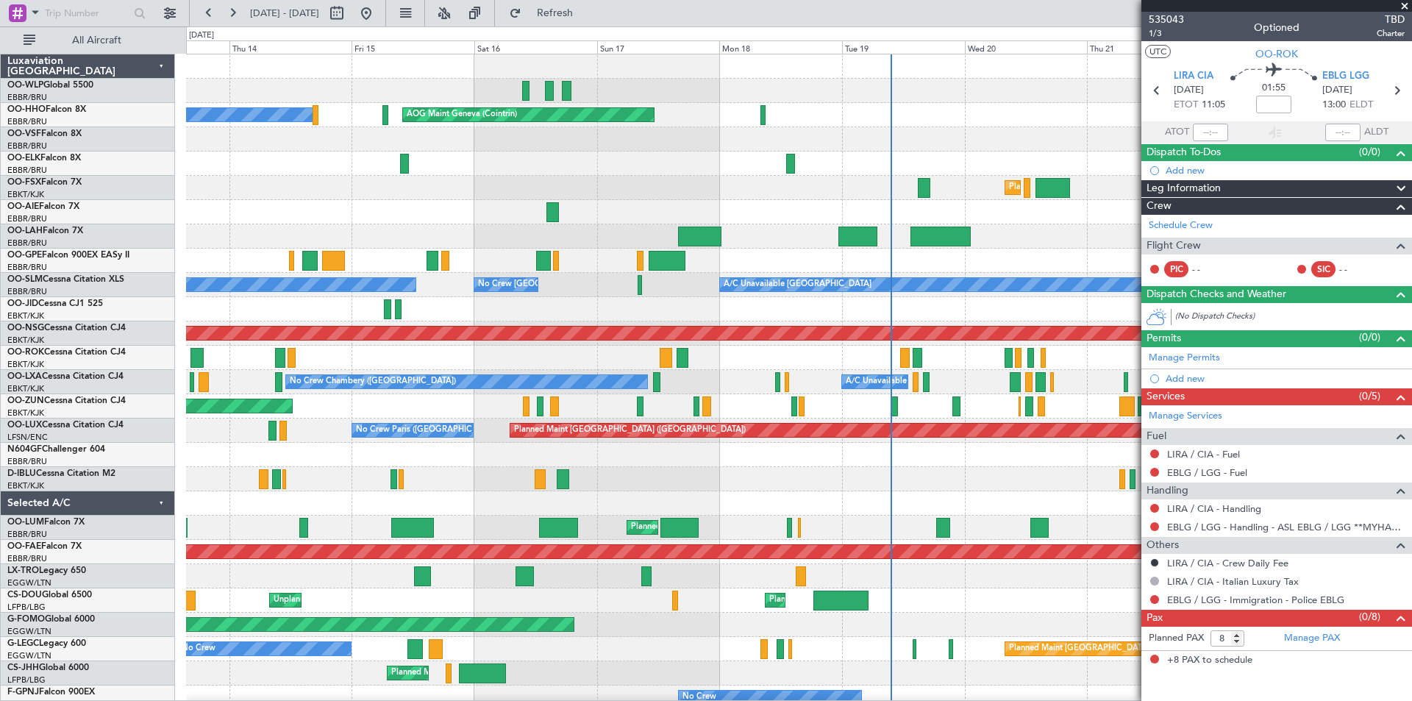
click at [821, 124] on div "AOG Maint Geneva (Cointrin) A/C Unavailable Geneva (Cointrin)" at bounding box center [798, 115] width 1225 height 24
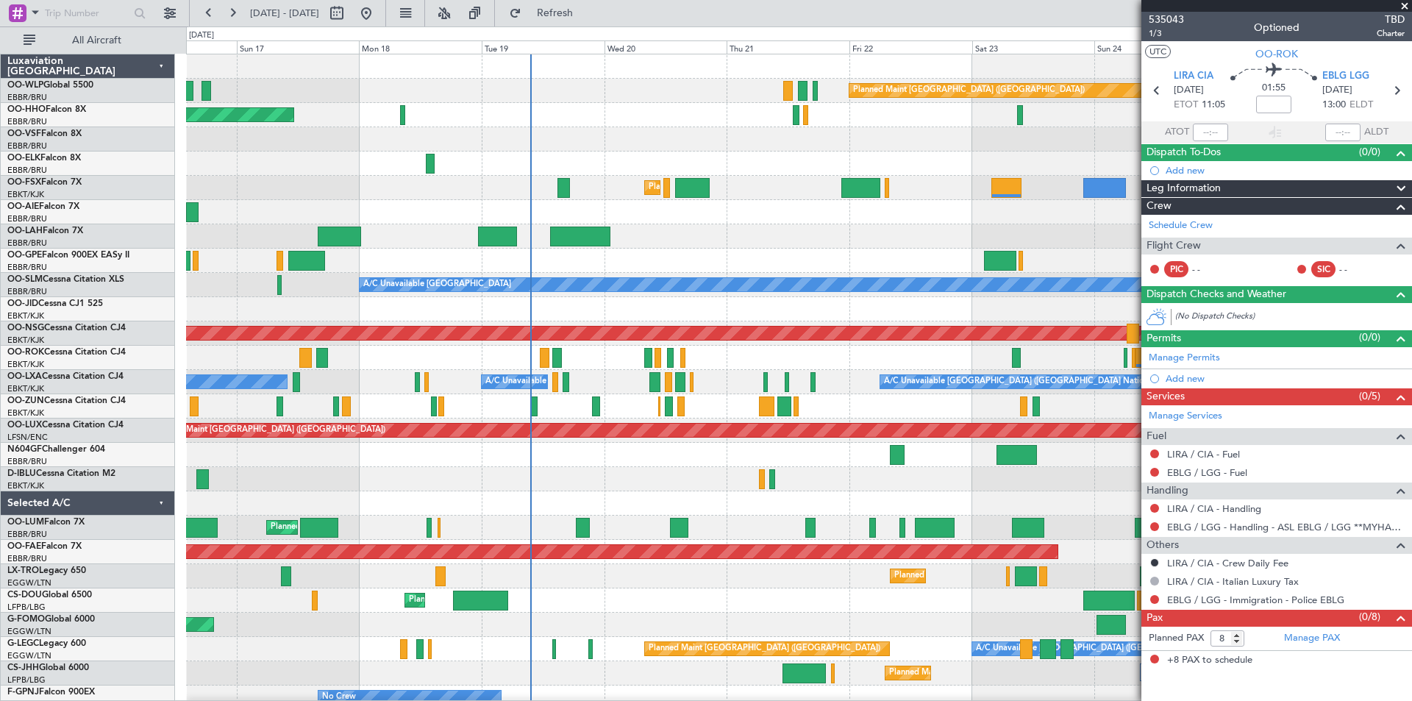
click at [473, 149] on div at bounding box center [798, 139] width 1225 height 24
click at [1399, 10] on span at bounding box center [1404, 6] width 15 height 13
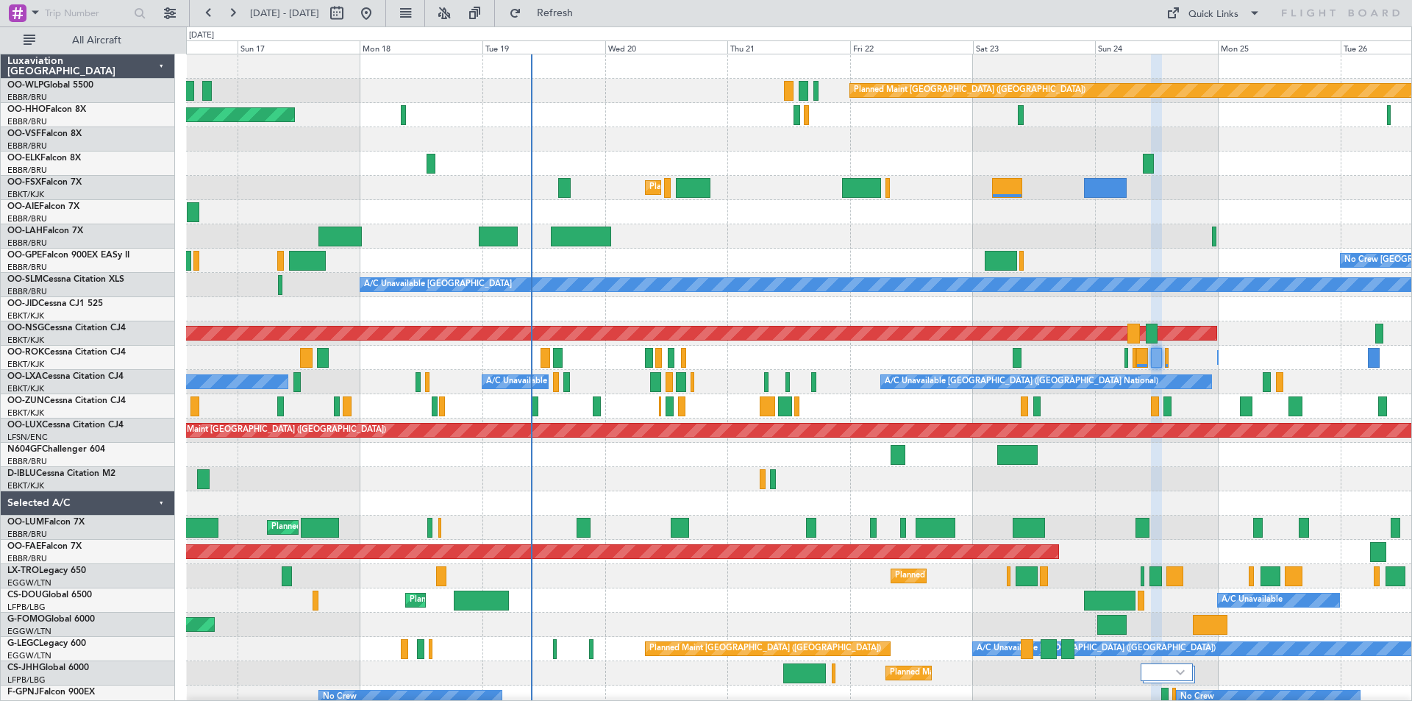
type input "0"
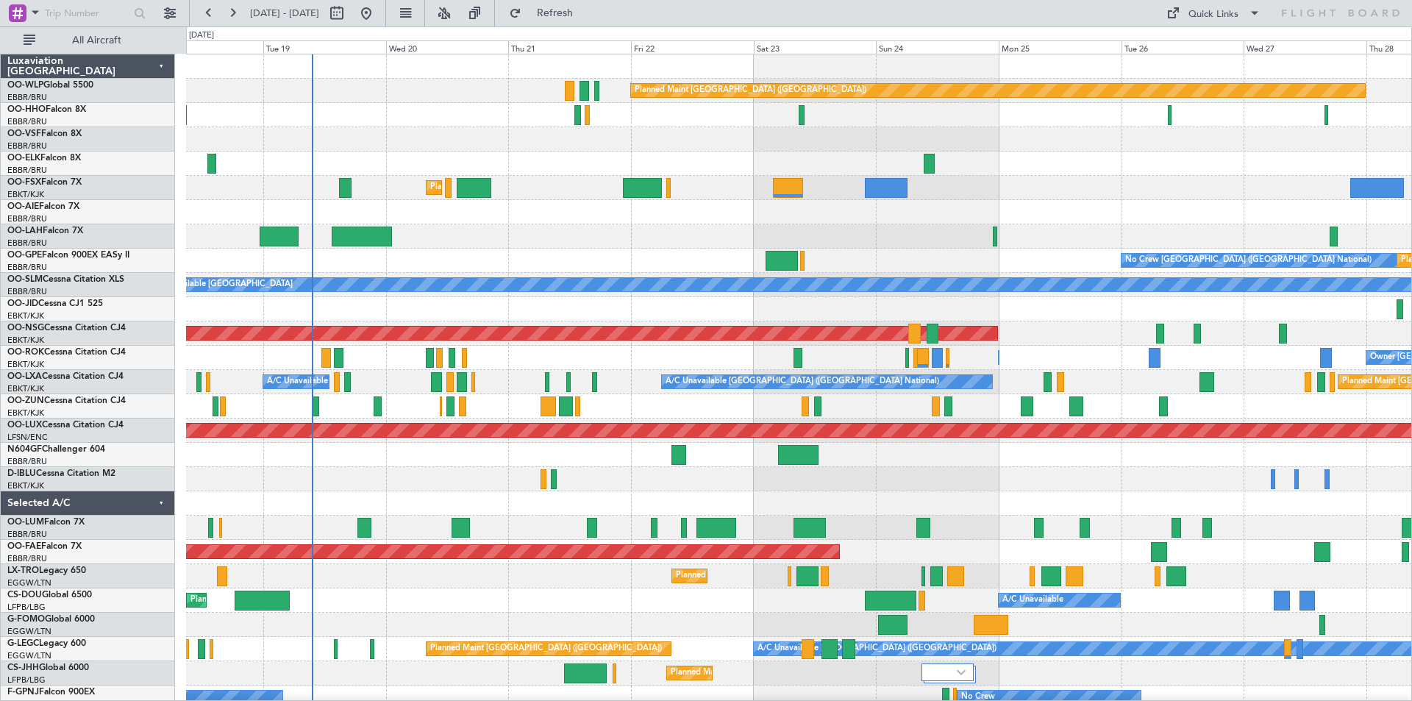
click at [818, 314] on div at bounding box center [798, 309] width 1225 height 24
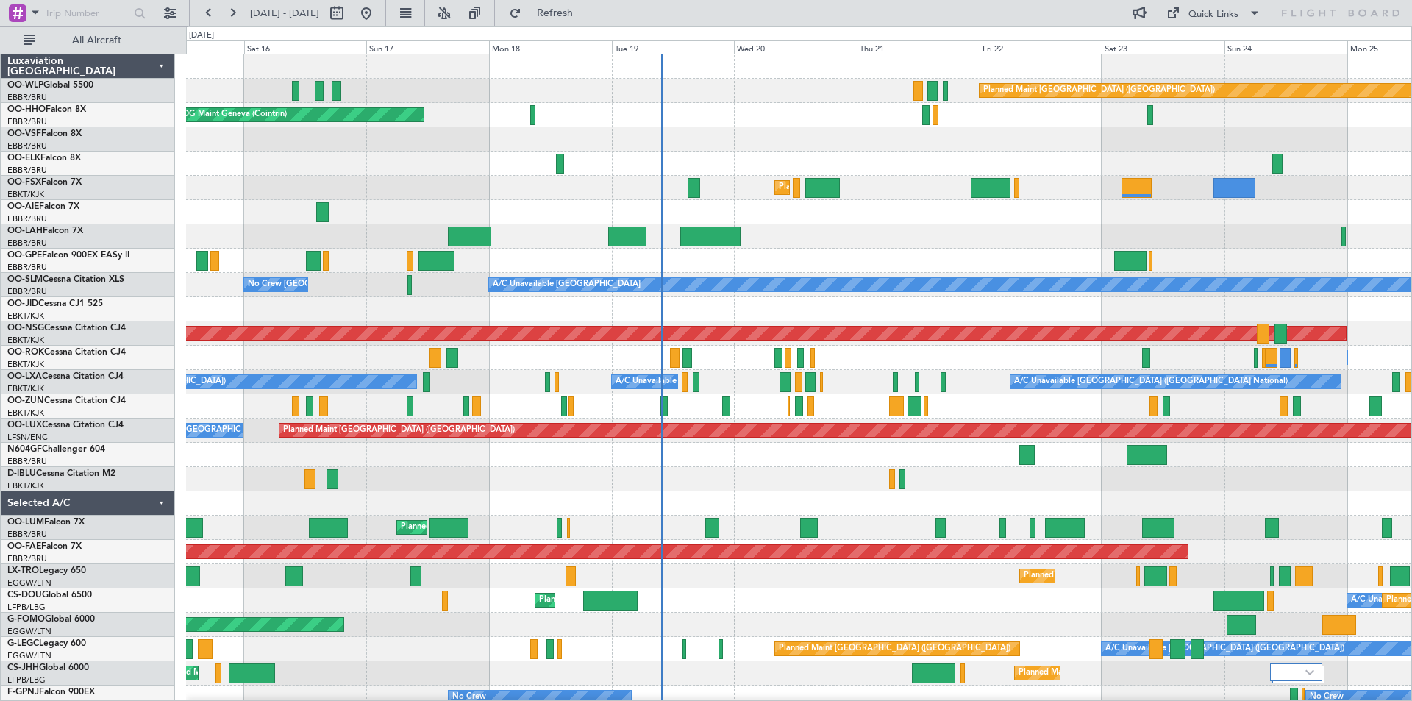
click at [763, 357] on div "Owner [GEOGRAPHIC_DATA]-[GEOGRAPHIC_DATA] Owner [GEOGRAPHIC_DATA]-[GEOGRAPHIC_D…" at bounding box center [798, 358] width 1225 height 24
